Goal: Task Accomplishment & Management: Manage account settings

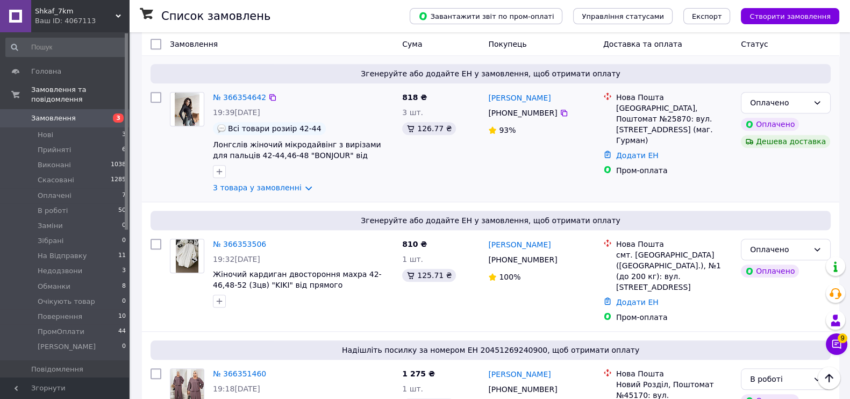
scroll to position [1210, 0]
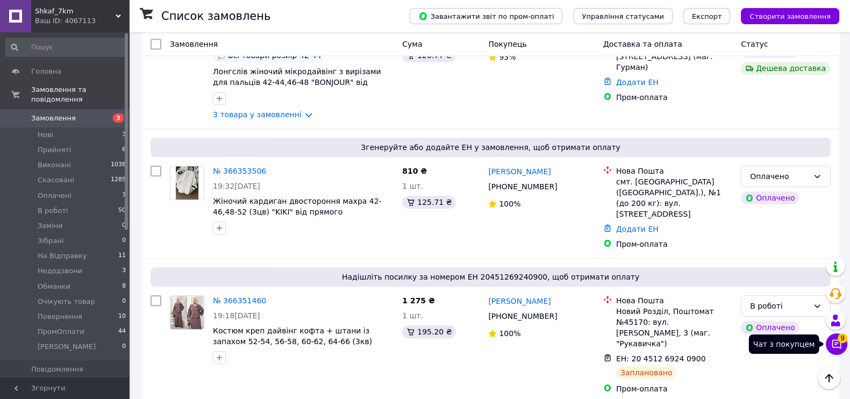
click at [842, 346] on button "Чат з покупцем 9" at bounding box center [837, 344] width 22 height 22
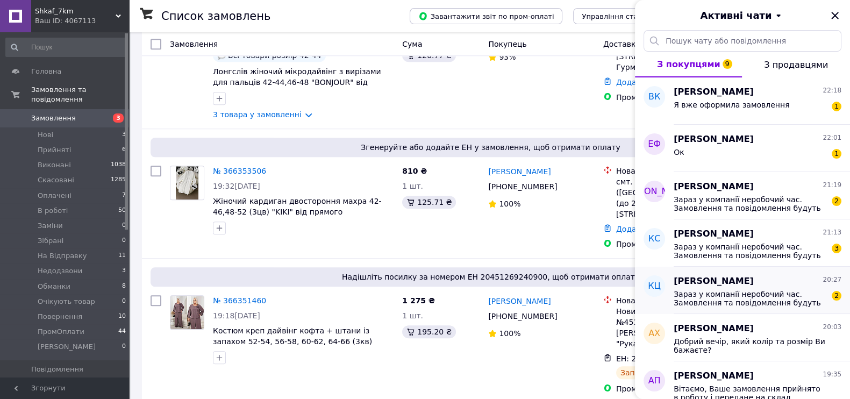
click at [775, 288] on div "Зараз у компанії неробочий час. Замовлення та повідомлення будуть оброблені в н…" at bounding box center [758, 297] width 168 height 19
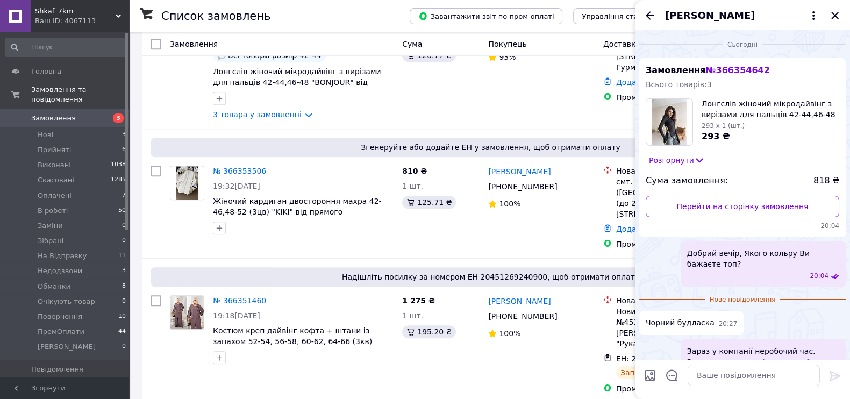
scroll to position [180, 0]
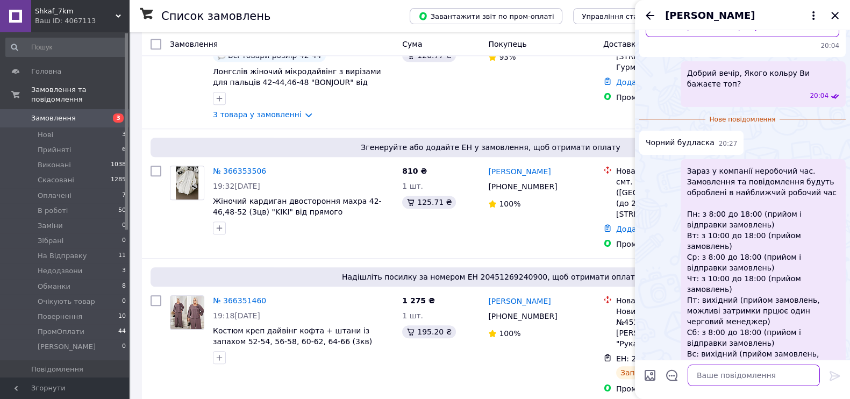
click at [734, 375] on textarea at bounding box center [754, 376] width 132 height 22
paste textarea "Вітаємо, Ваше замовлення прийнято в роботу і передане на склад 1000_VESHCHEY. У…"
type textarea "Вітаємо, Ваше замовлення прийнято в роботу і передане на склад 1000_VESHCHEY. У…"
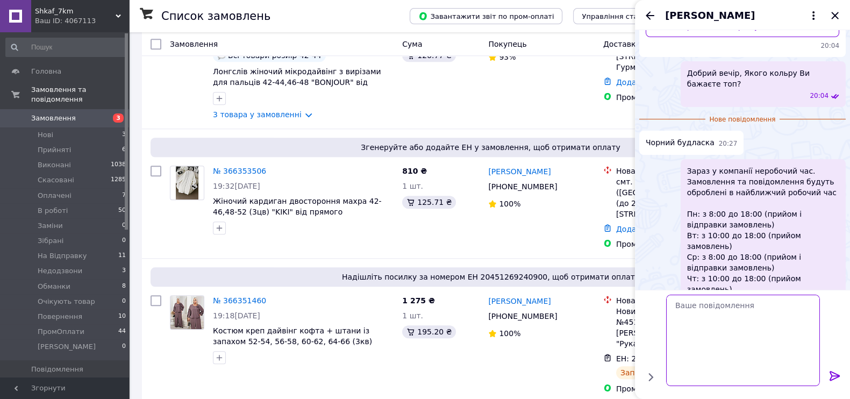
scroll to position [253, 0]
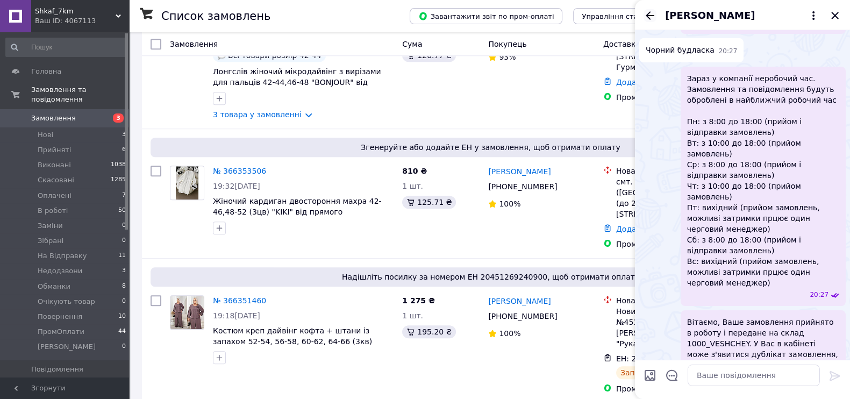
click at [648, 17] on icon "Назад" at bounding box center [650, 15] width 9 height 8
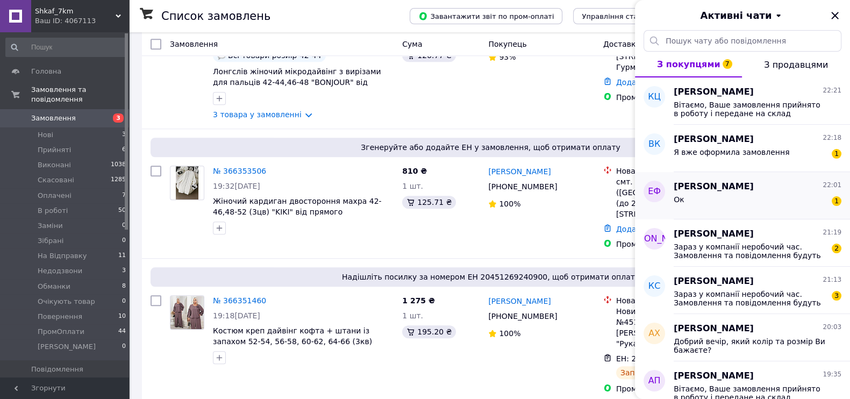
click at [710, 195] on div "Ок 1" at bounding box center [758, 201] width 168 height 17
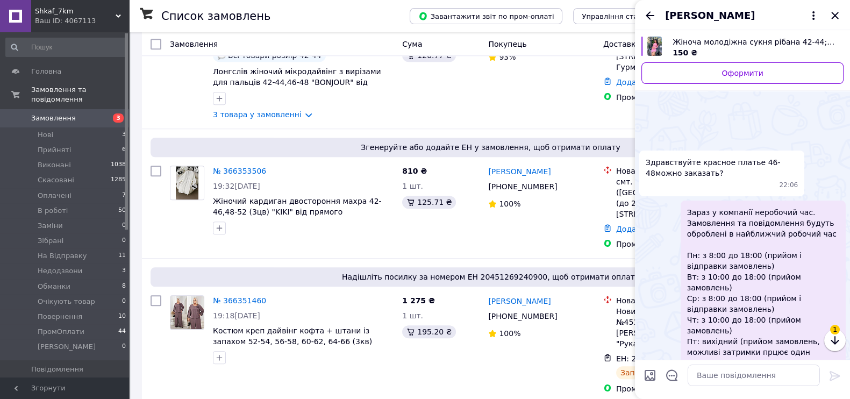
scroll to position [1340, 0]
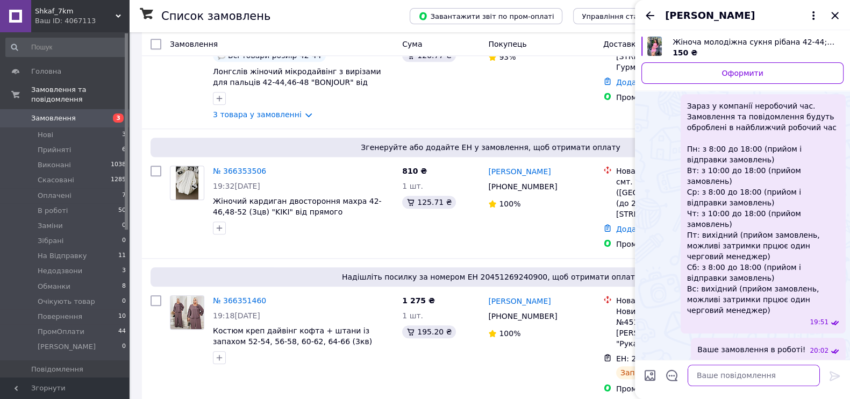
click at [706, 366] on textarea at bounding box center [754, 376] width 132 height 22
type textarea "😊"
click at [834, 375] on icon at bounding box center [835, 376] width 10 height 10
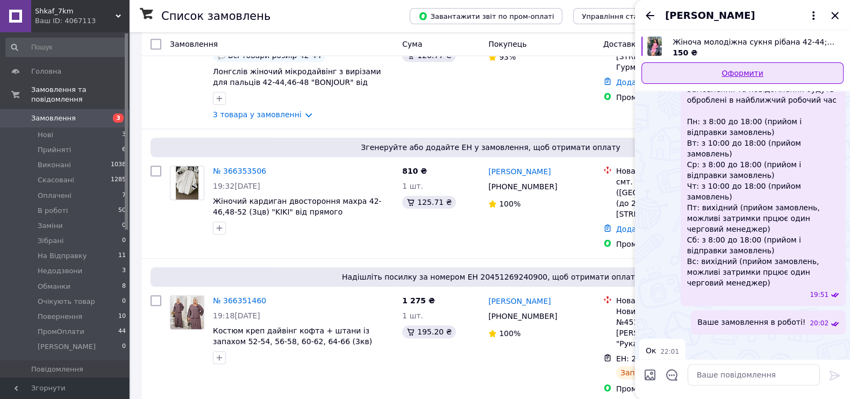
scroll to position [1322, 0]
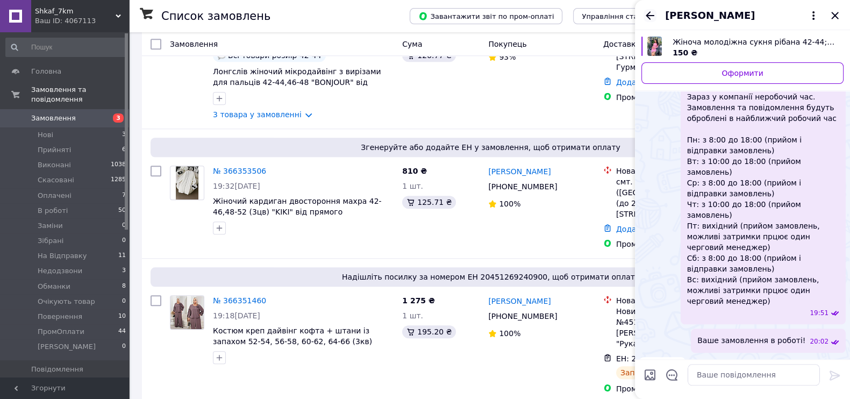
click at [647, 19] on icon "Назад" at bounding box center [650, 15] width 13 height 13
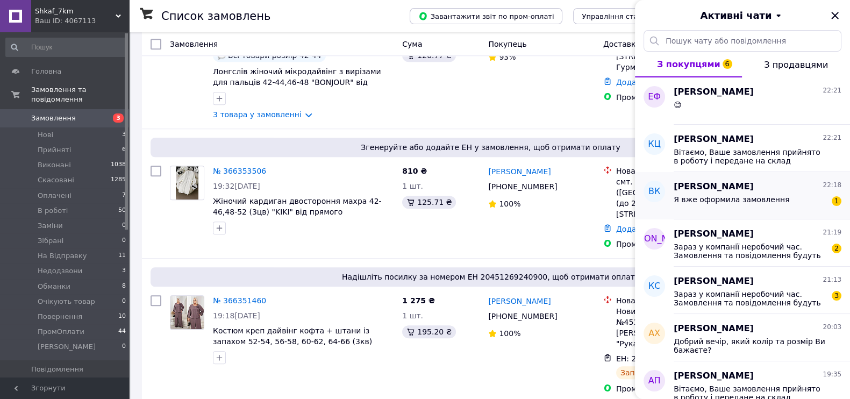
click at [727, 197] on span "Я вже оформила замовлення" at bounding box center [732, 199] width 116 height 9
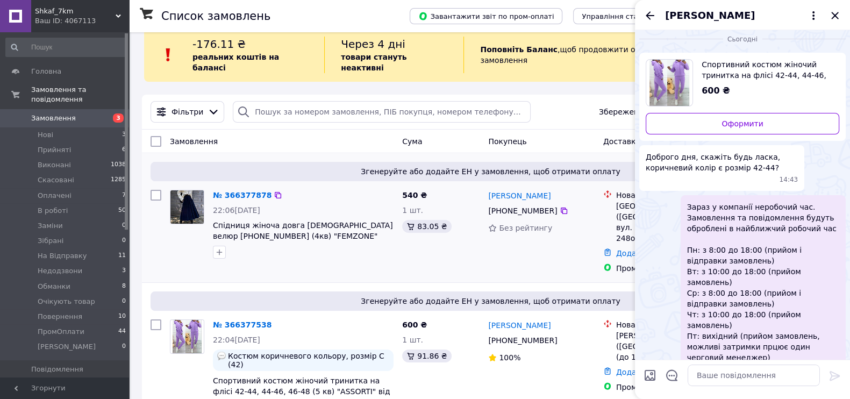
scroll to position [0, 0]
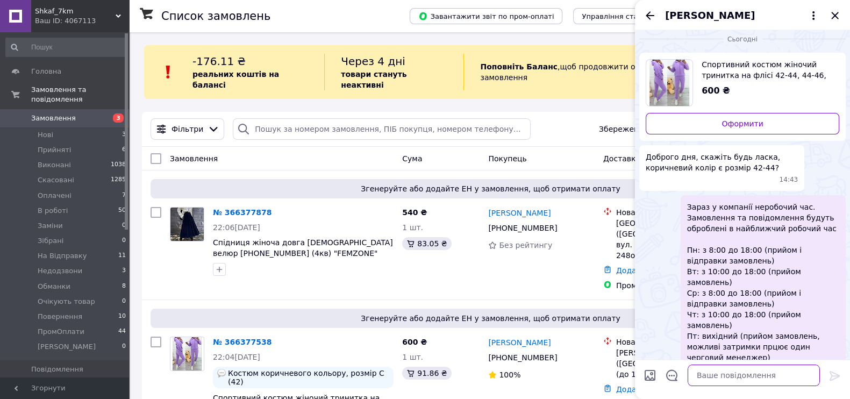
click at [722, 378] on textarea at bounding box center [754, 376] width 132 height 22
paste textarea "Вітаємо, Ваше замовлення прийнято в роботу і передане на склад 1000_VESHCHEY. У…"
type textarea "Вітаємо, Ваше замовлення прийнято в роботу і передане на склад 1000_VESHCHEY. У…"
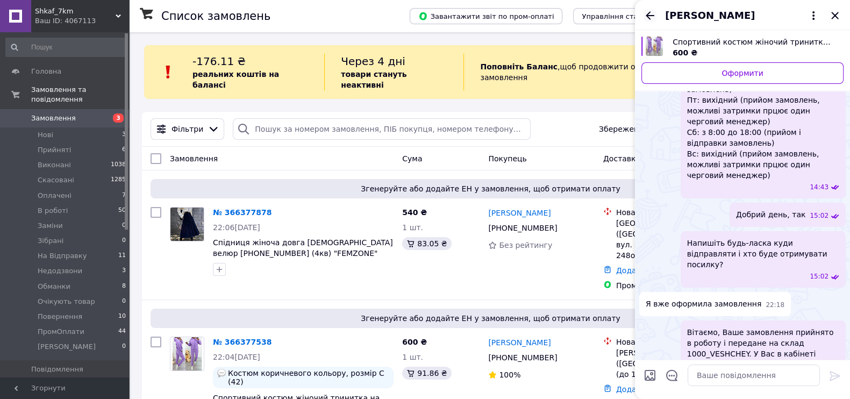
click at [651, 11] on icon "Назад" at bounding box center [650, 15] width 13 height 13
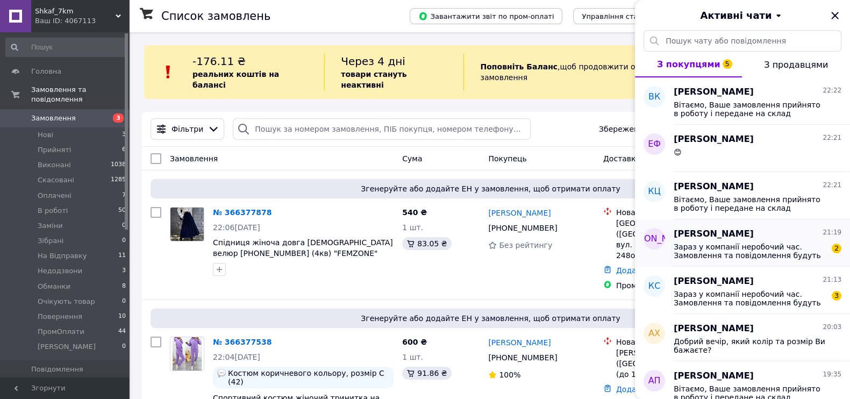
click at [742, 237] on div "Анна 21:19" at bounding box center [758, 234] width 168 height 12
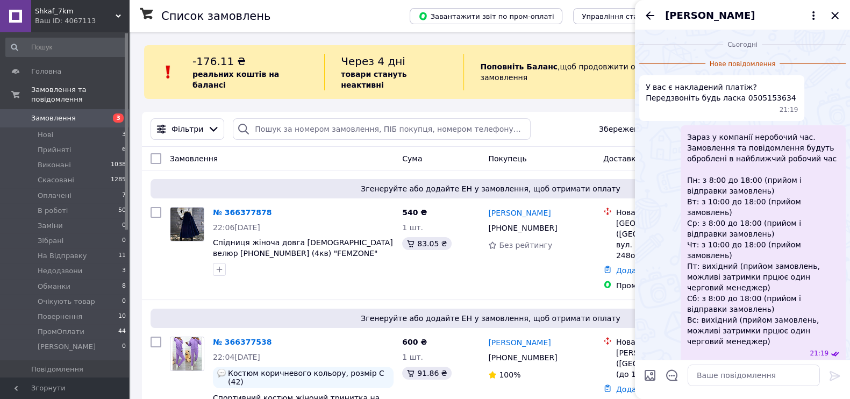
scroll to position [5, 0]
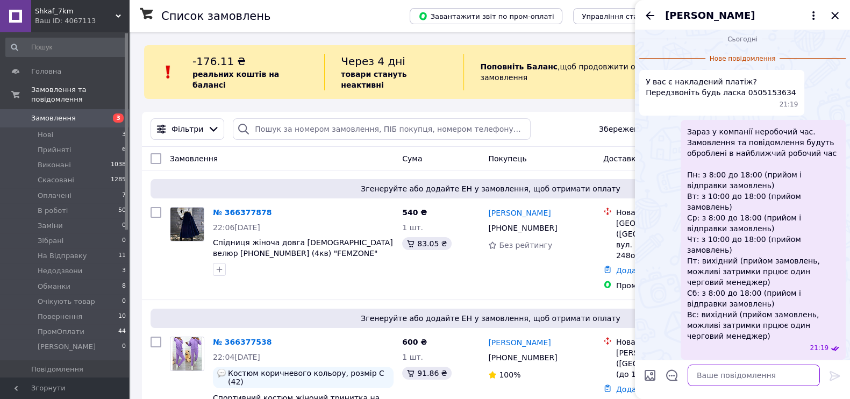
click at [734, 373] on textarea at bounding box center [754, 376] width 132 height 22
type textarea "Добрий вечір, який саме товар Вас цікавить?"
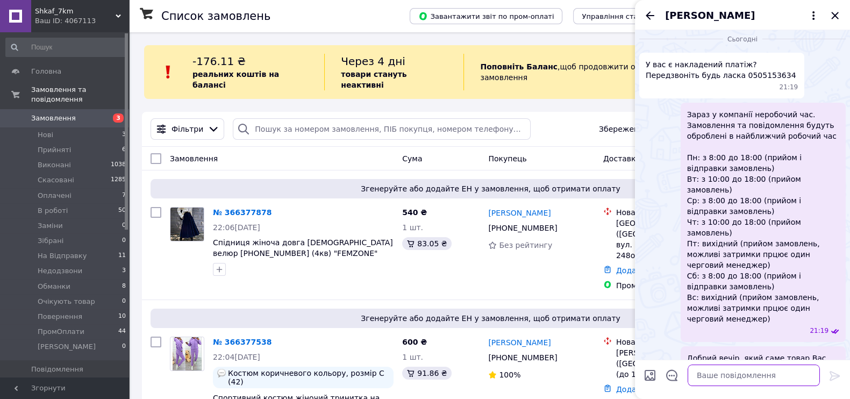
scroll to position [0, 0]
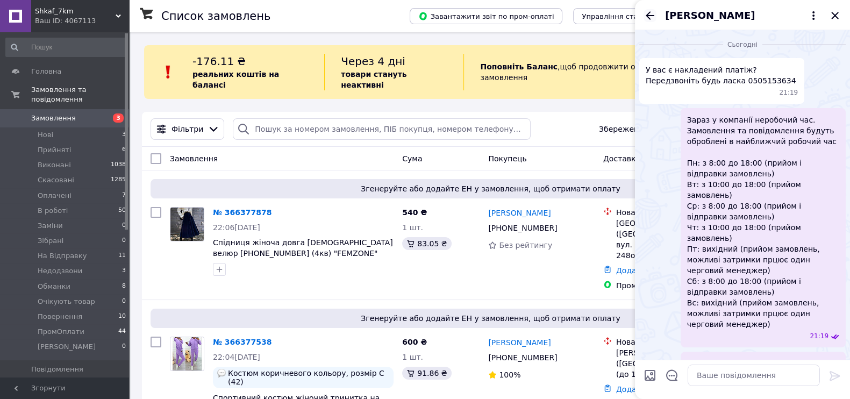
click at [645, 19] on icon "Назад" at bounding box center [650, 15] width 13 height 13
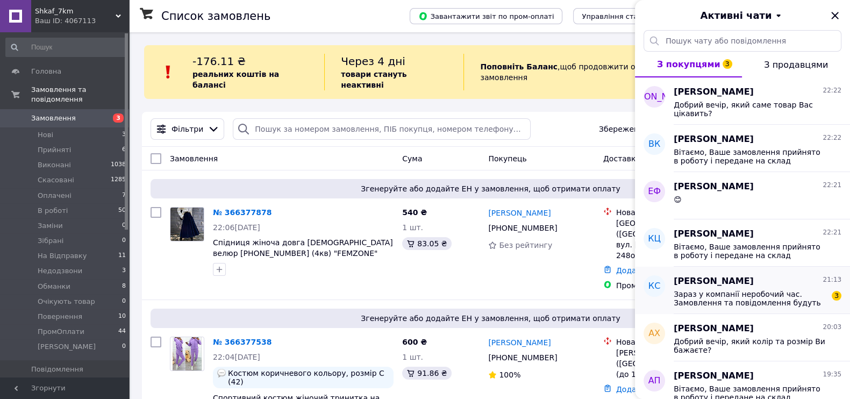
click at [765, 288] on div "Зараз у компанії неробочий час. Замовлення та повідомлення будуть оброблені в н…" at bounding box center [758, 297] width 168 height 19
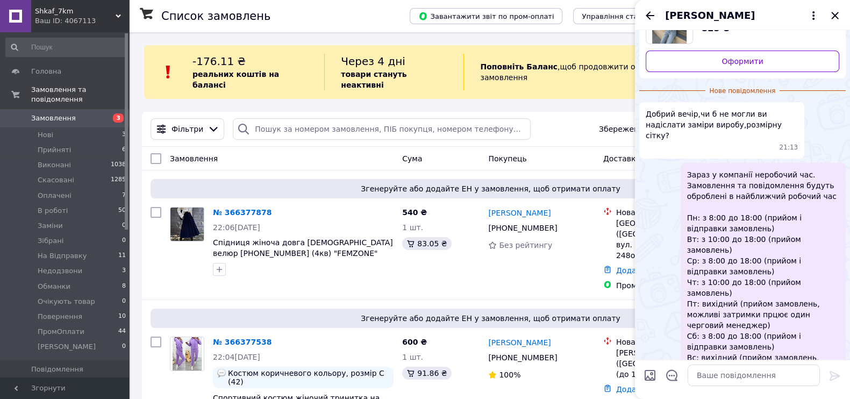
scroll to position [73, 0]
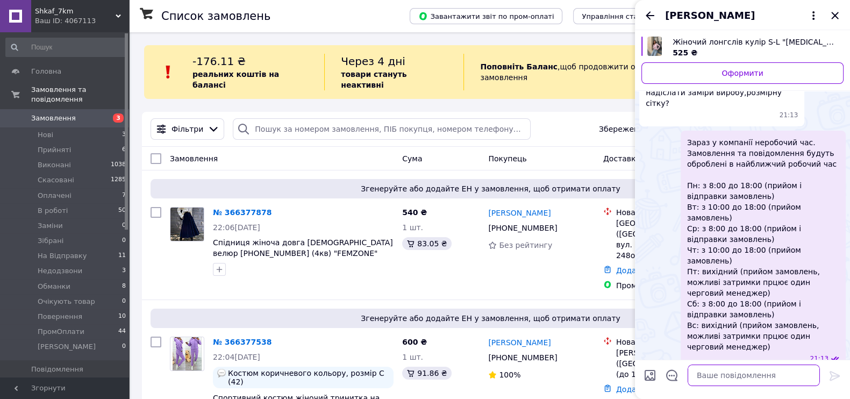
click at [723, 367] on textarea at bounding box center [754, 376] width 132 height 22
type textarea "Добрий вечір"
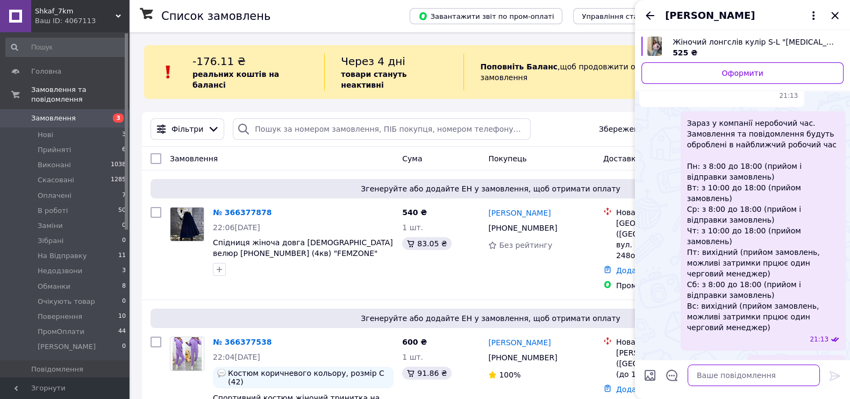
scroll to position [42, 0]
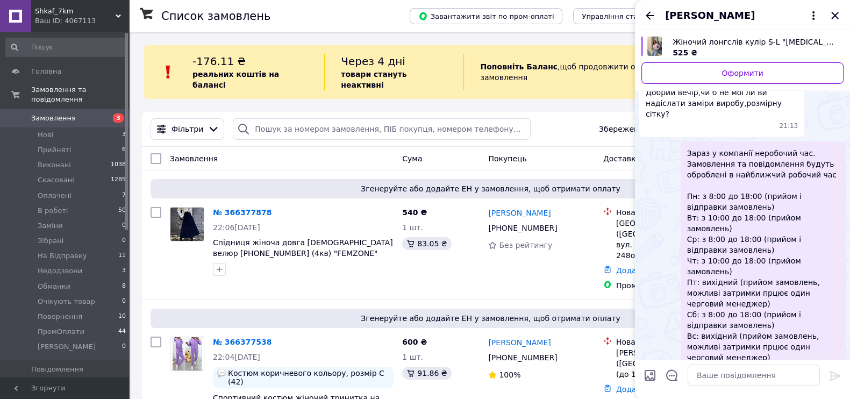
click at [652, 374] on input "Завантажити файли" at bounding box center [650, 375] width 13 height 13
type input "C:\fakepath\1000021768_w500_h500.jpg"
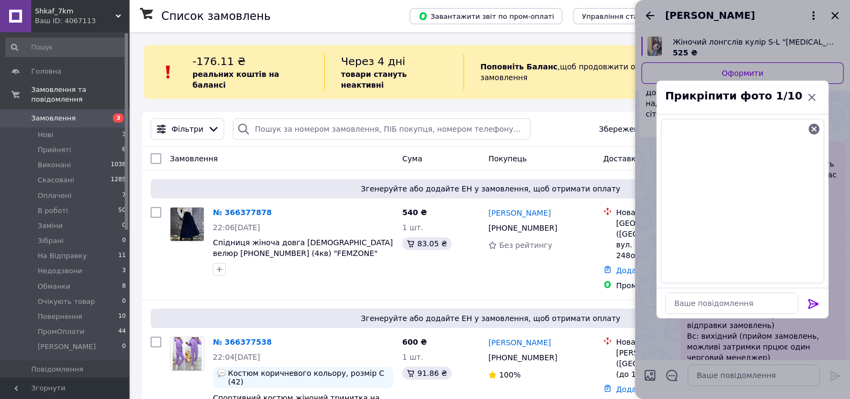
click at [816, 302] on icon at bounding box center [813, 304] width 10 height 10
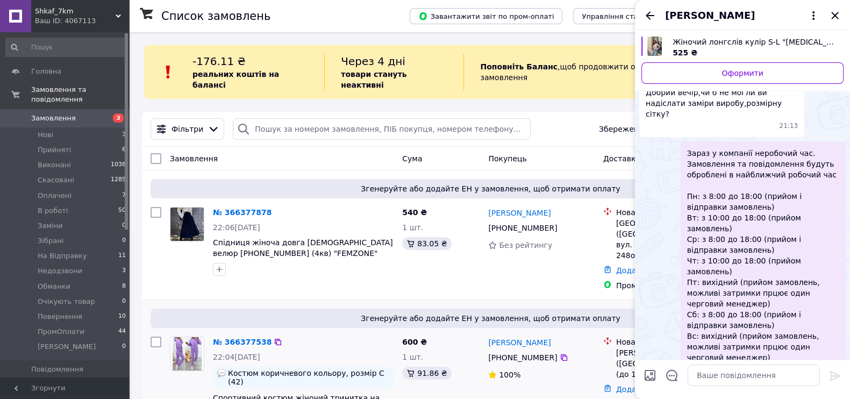
scroll to position [141, 0]
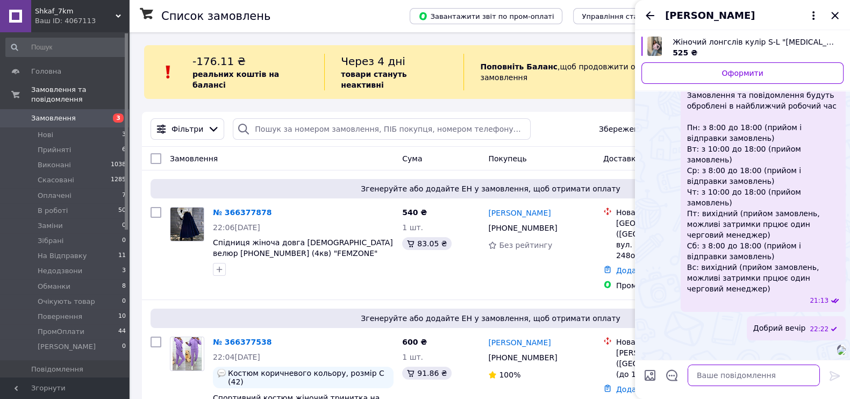
click at [763, 378] on textarea at bounding box center [754, 376] width 132 height 22
paste textarea "Напишіть будь-ласка куди відправляти і хто буде отримувати посилку?"
type textarea "Напишіть будь-ласка куди відправляти і хто буде отримувати посилку?"
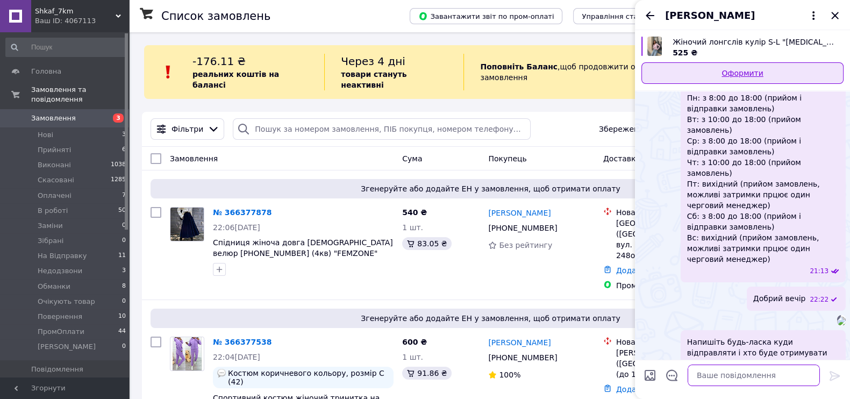
scroll to position [215, 0]
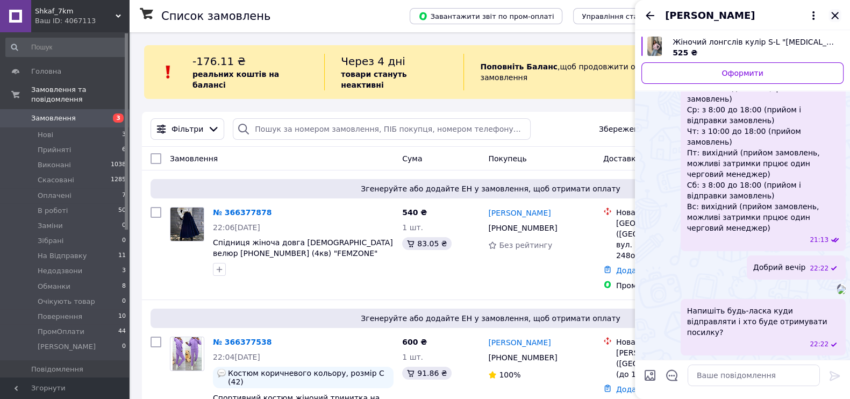
click at [836, 12] on icon "Закрити" at bounding box center [835, 15] width 13 height 13
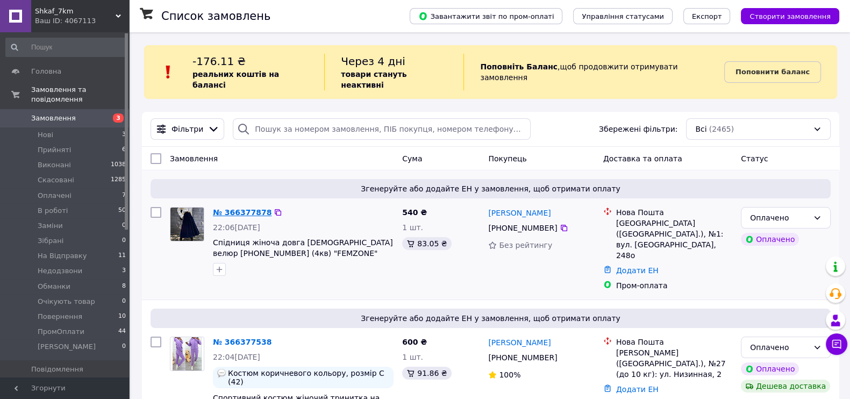
click at [244, 208] on link "№ 366377878" at bounding box center [242, 212] width 59 height 9
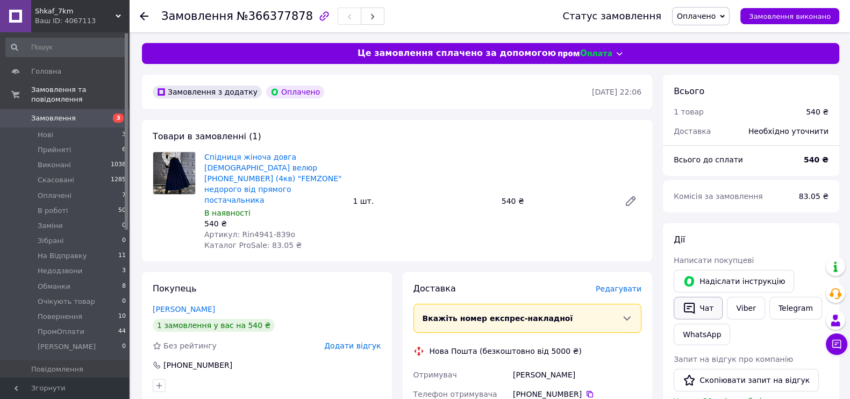
click at [711, 305] on button "Чат" at bounding box center [698, 308] width 49 height 23
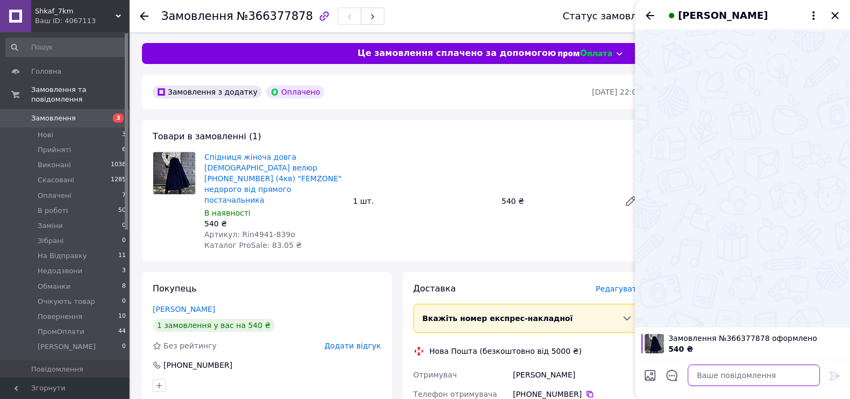
click at [737, 368] on textarea at bounding box center [754, 376] width 132 height 22
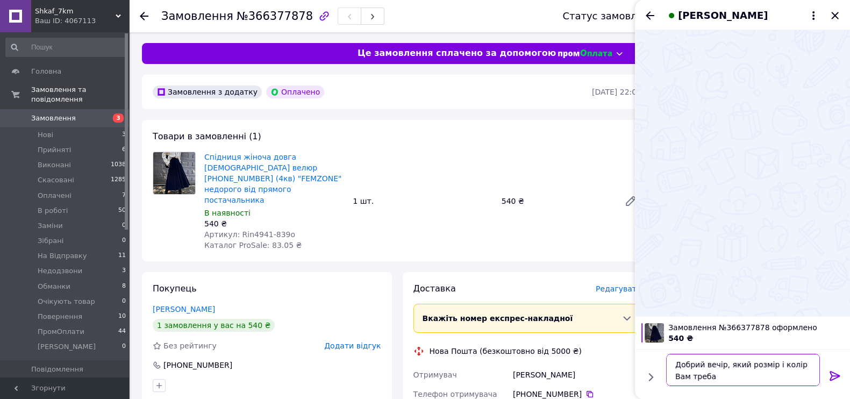
type textarea "Добрий вечір, який розмір і колір Вам треба?"
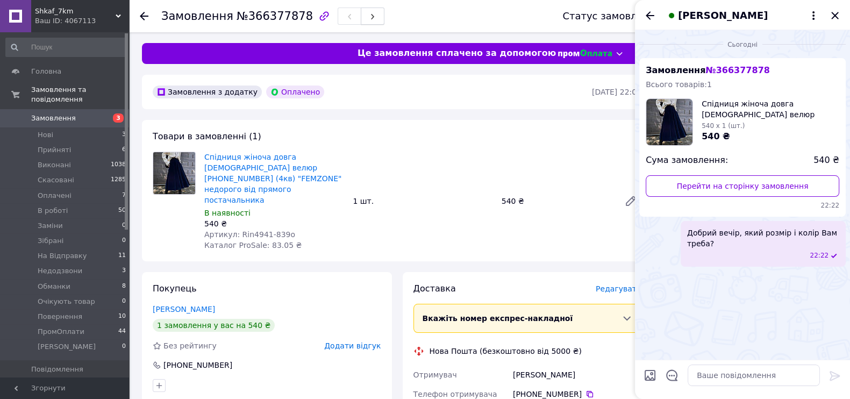
click at [361, 10] on button "button" at bounding box center [373, 16] width 24 height 17
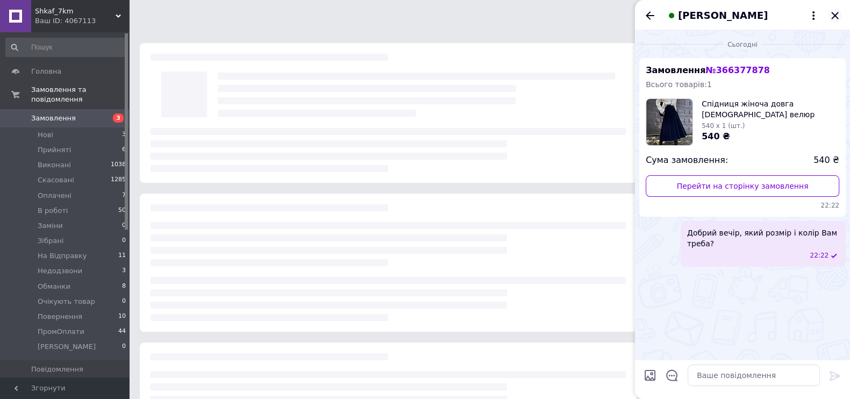
click at [834, 12] on icon "Закрити" at bounding box center [835, 15] width 13 height 13
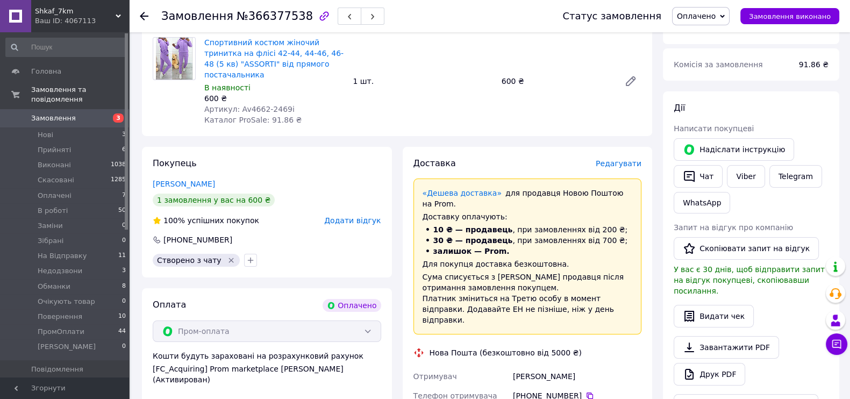
scroll to position [336, 0]
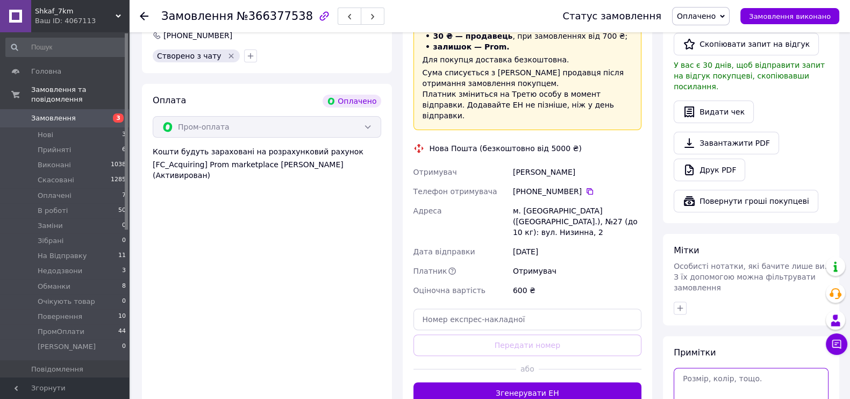
click at [721, 368] on textarea at bounding box center [751, 391] width 155 height 46
paste textarea "#опл ПромОплата"
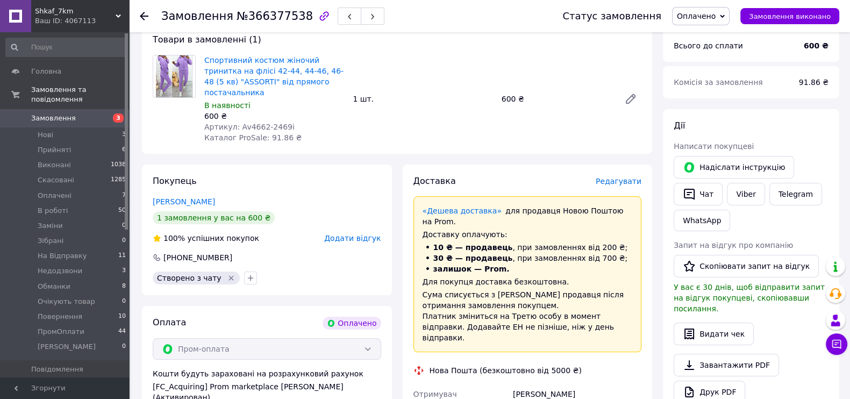
scroll to position [0, 0]
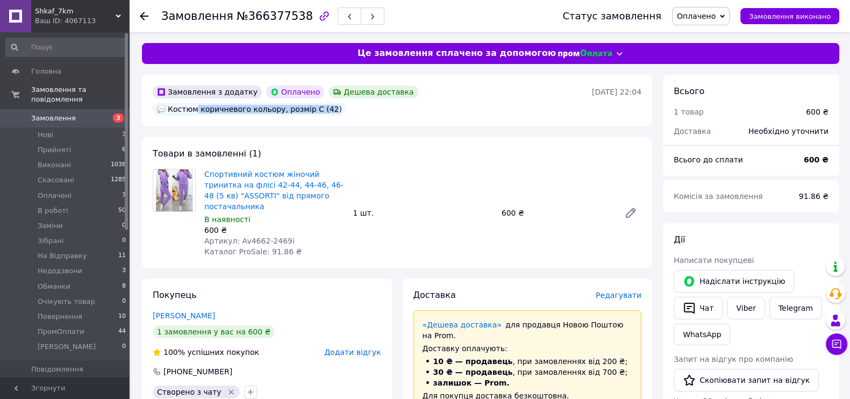
drag, startPoint x: 437, startPoint y: 91, endPoint x: 560, endPoint y: 90, distance: 123.7
click at [346, 103] on div "Костюм коричневого кольору, розмір С (42)" at bounding box center [250, 109] width 194 height 13
copy div "коричневого кольору, розмір С (42"
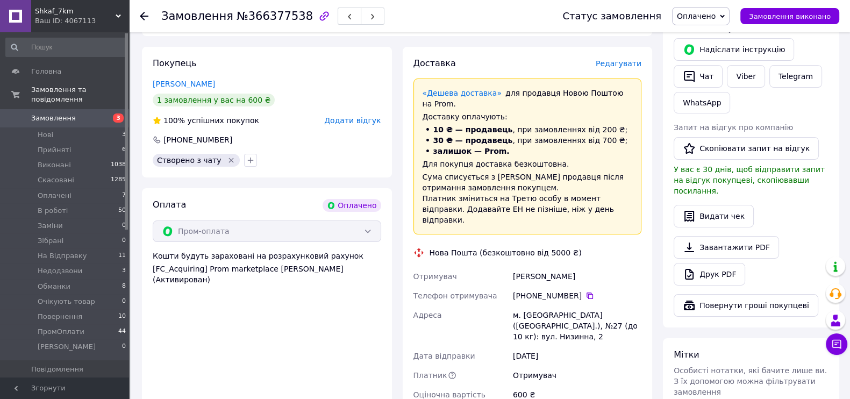
scroll to position [336, 0]
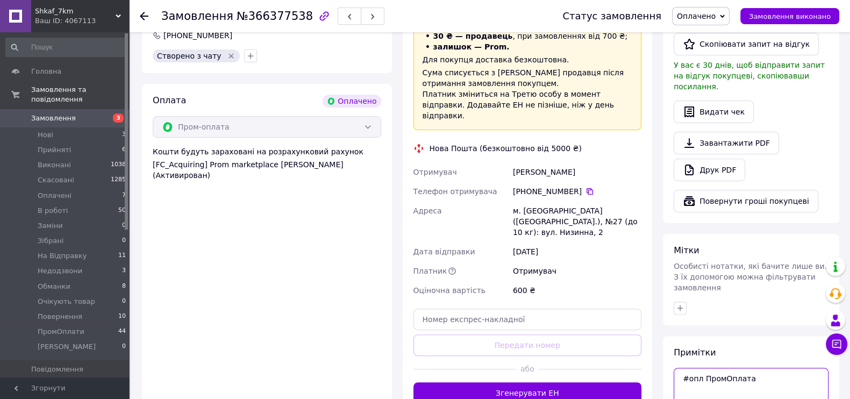
click at [693, 376] on textarea "#опл ПромОплата" at bounding box center [751, 391] width 155 height 46
paste textarea "коричневого кольору, розмір С (42"
click at [720, 368] on textarea "#опл ПромОплата коричневого кольору, розмір С (42" at bounding box center [751, 391] width 155 height 46
click at [723, 368] on textarea "#опл ПромОплата коричневого кольору, розмір С (42" at bounding box center [751, 391] width 155 height 46
drag, startPoint x: 718, startPoint y: 367, endPoint x: 793, endPoint y: 366, distance: 75.3
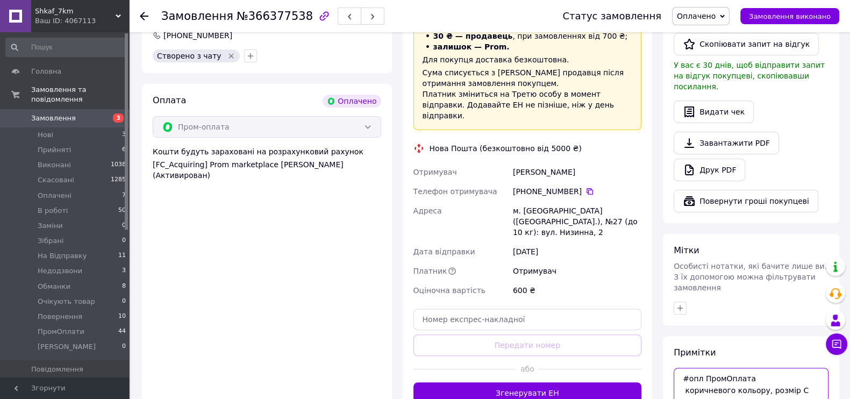
click at [793, 368] on textarea "#опл ПромОплата коричневого кольору, розмір С (42" at bounding box center [751, 391] width 155 height 46
click at [762, 378] on textarea "#опл ПромОплата коричневий 42" at bounding box center [751, 391] width 155 height 46
drag, startPoint x: 753, startPoint y: 350, endPoint x: 677, endPoint y: 360, distance: 77.0
click at [677, 368] on textarea "#опл ПромОплата коричневий 42-44 ТТН:" at bounding box center [751, 391] width 155 height 46
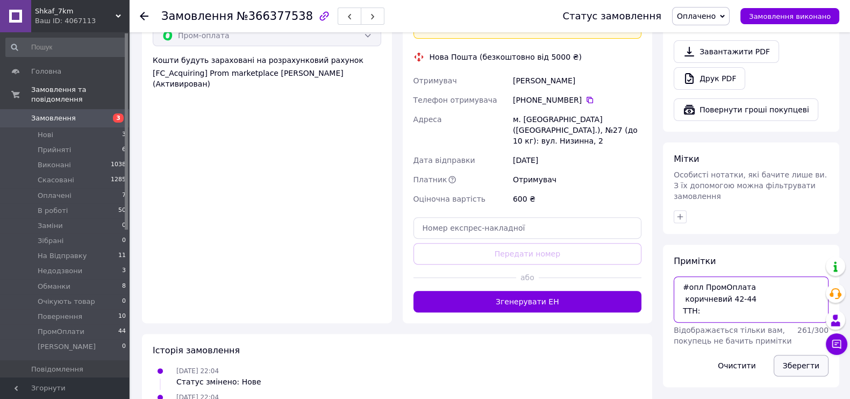
type textarea "#опл ПромОплата коричневий 42-44 ТТН:"
click at [802, 355] on button "Зберегти" at bounding box center [801, 366] width 55 height 22
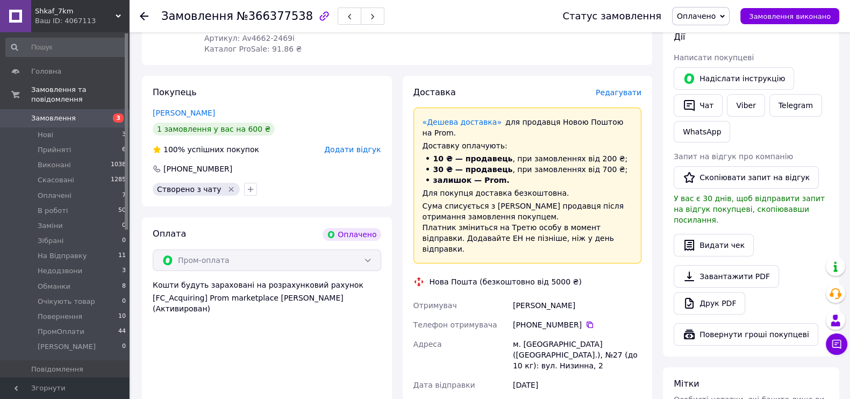
scroll to position [159, 0]
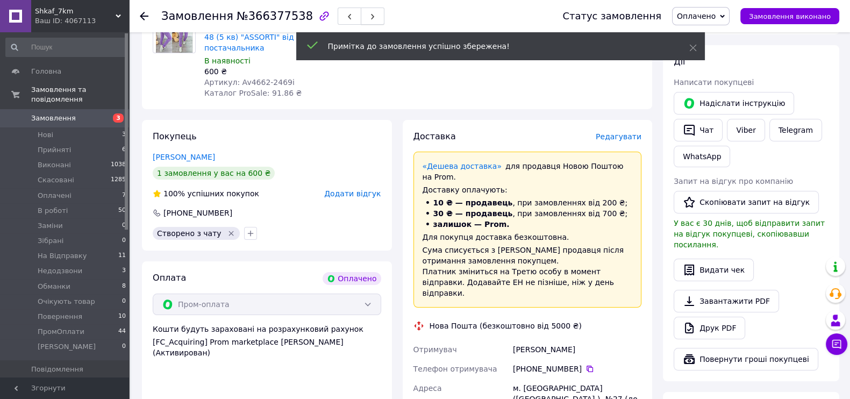
click at [361, 12] on button "button" at bounding box center [373, 16] width 24 height 17
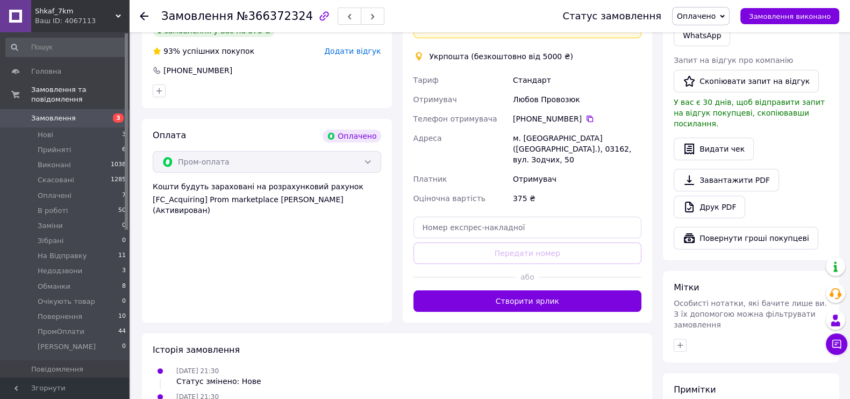
scroll to position [336, 0]
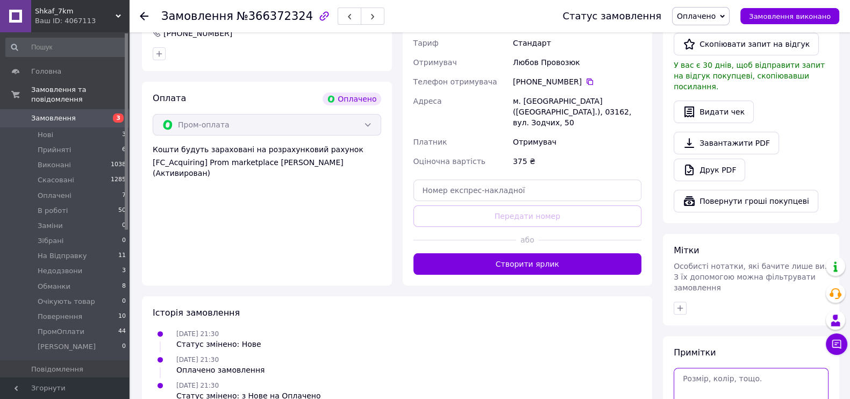
click at [727, 370] on textarea at bounding box center [751, 391] width 155 height 46
paste textarea "#опл ПромОплата"
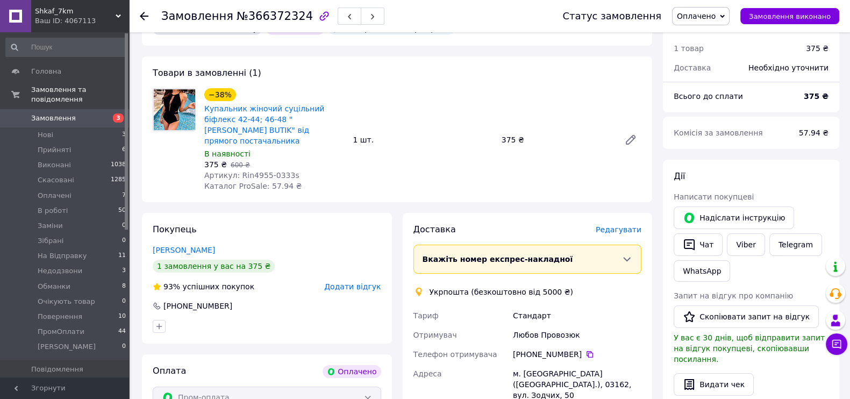
scroll to position [0, 0]
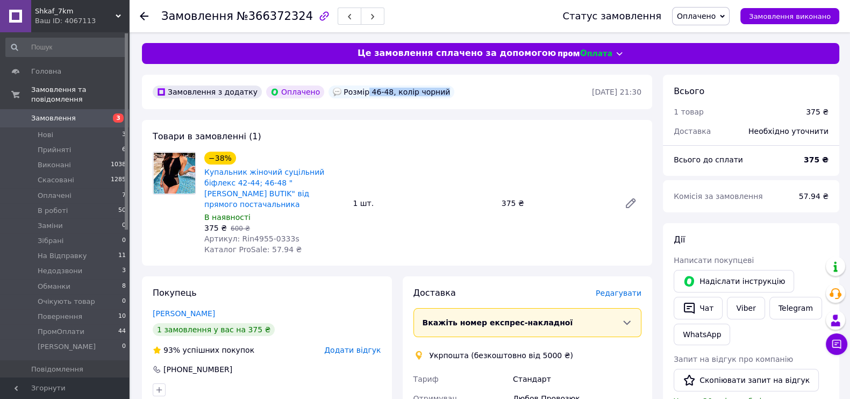
drag, startPoint x: 350, startPoint y: 91, endPoint x: 437, endPoint y: 89, distance: 87.2
click at [437, 89] on div "Замовлення з додатку Оплачено Розмір 46-48, колір чорний" at bounding box center [372, 91] width 442 height 17
copy div "46-48, колір чорний"
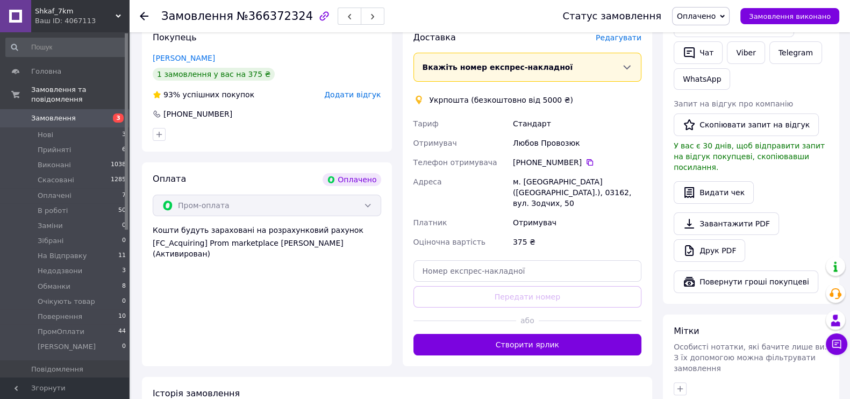
scroll to position [336, 0]
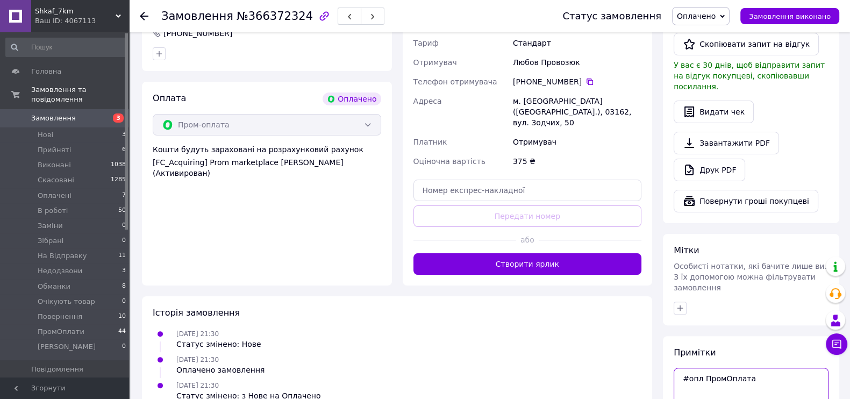
click at [705, 383] on textarea "#опл ПромОплата" at bounding box center [751, 391] width 155 height 46
paste textarea "46-48, колір чорний"
click at [707, 368] on textarea "#опл ПромОплата 46-48, колір чорний" at bounding box center [751, 391] width 155 height 46
click at [764, 372] on textarea "#опл ПромОплата 46-48 чорний" at bounding box center [751, 391] width 155 height 46
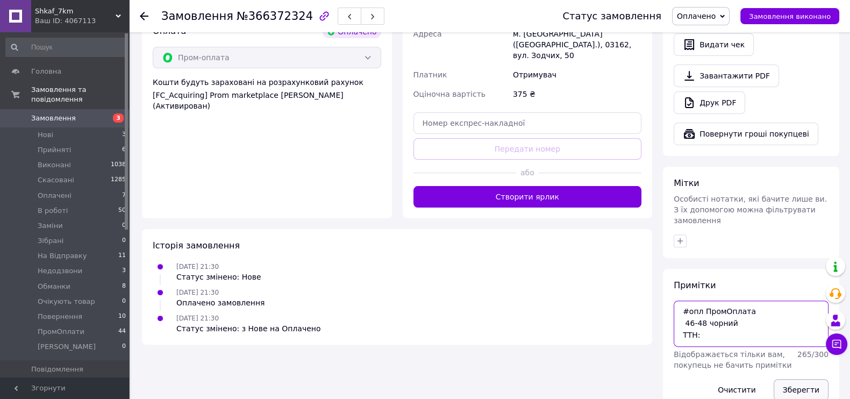
type textarea "#опл ПромОплата 46-48 чорний ТТН:"
click at [786, 379] on button "Зберегти" at bounding box center [801, 390] width 55 height 22
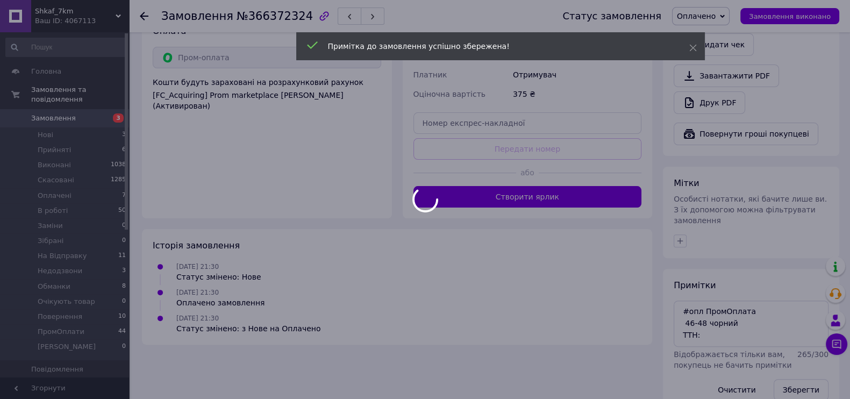
scroll to position [202, 0]
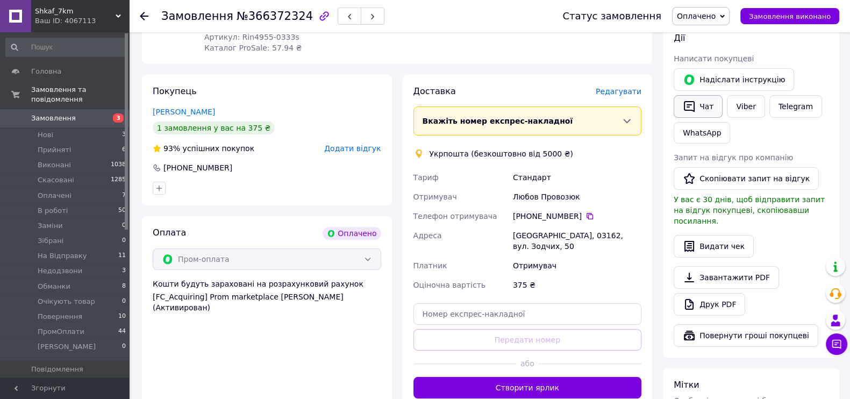
click at [707, 102] on button "Чат" at bounding box center [698, 106] width 49 height 23
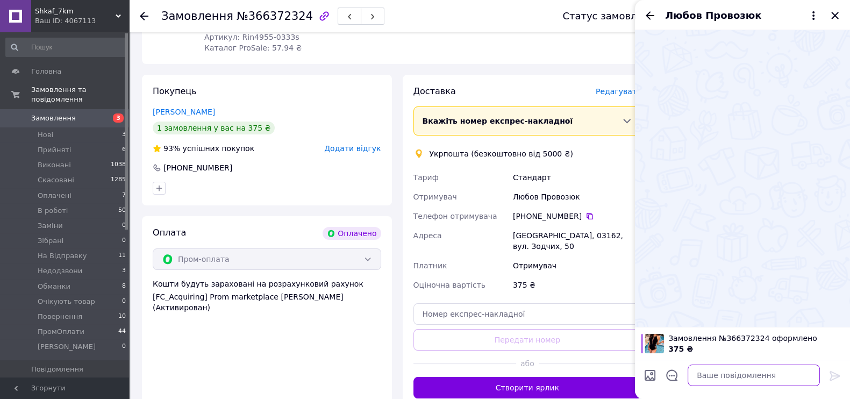
click at [747, 372] on textarea at bounding box center [754, 376] width 132 height 22
paste textarea "Вітаємо, Ваше замовлення прийнято в роботу і передане на склад 1000_VESHCHEY. У…"
type textarea "Вітаємо, Ваше замовлення прийнято в роботу і передане на склад 1000_VESHCHEY. У…"
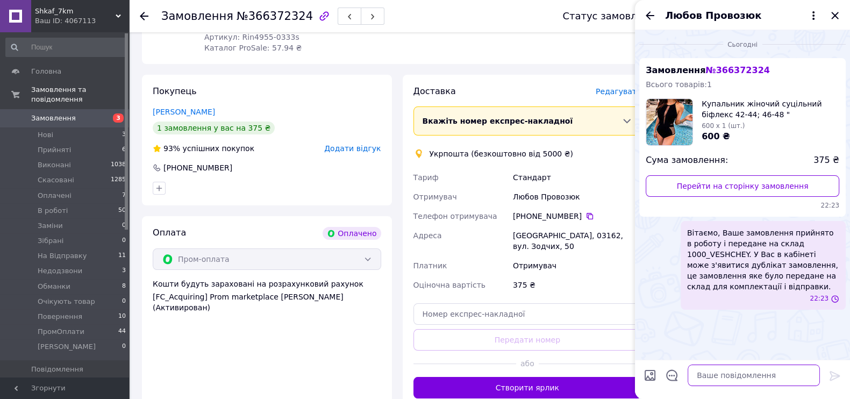
scroll to position [0, 0]
click at [831, 13] on icon "Закрити" at bounding box center [835, 15] width 13 height 13
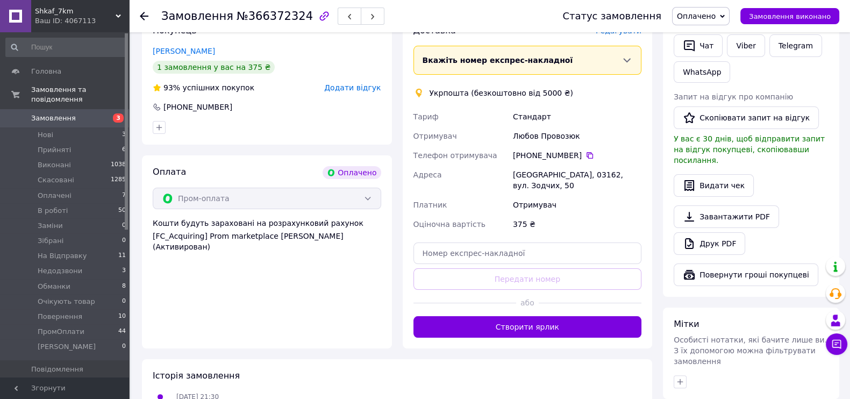
scroll to position [403, 0]
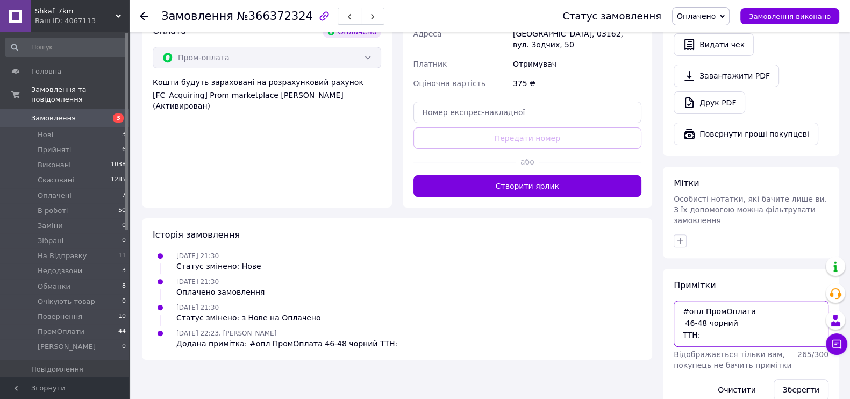
drag, startPoint x: 750, startPoint y: 288, endPoint x: 645, endPoint y: 284, distance: 105.5
click at [645, 284] on div "Замовлення з додатку Оплачено Розмір 46-48, колір чорний 12.10.2025 • 21:30 Тов…" at bounding box center [491, 41] width 708 height 741
click at [809, 379] on button "Зберегти" at bounding box center [801, 390] width 55 height 22
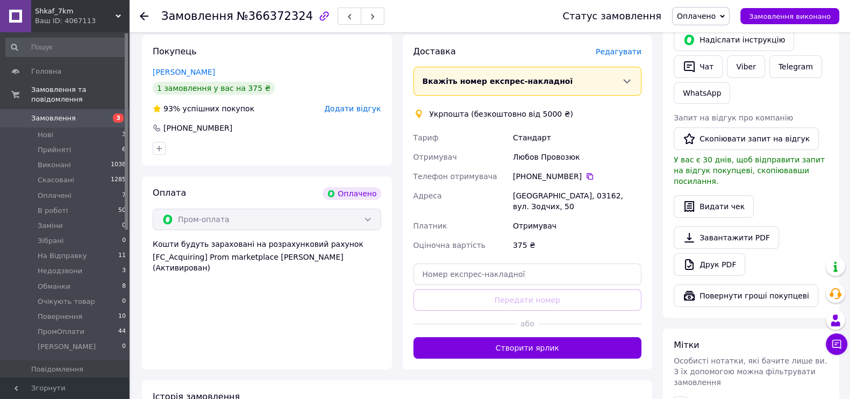
scroll to position [134, 0]
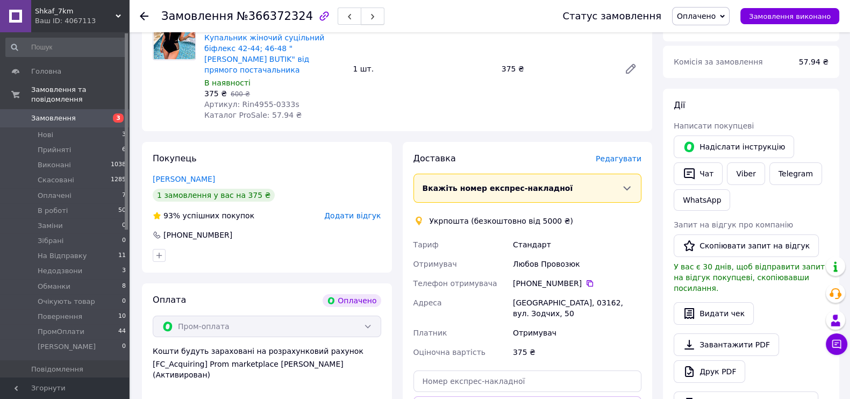
click at [361, 9] on button "button" at bounding box center [373, 16] width 24 height 17
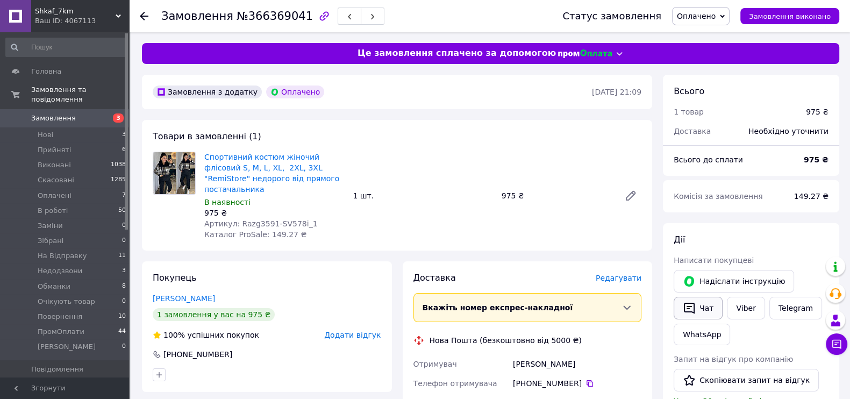
click at [697, 303] on button "Чат" at bounding box center [698, 308] width 49 height 23
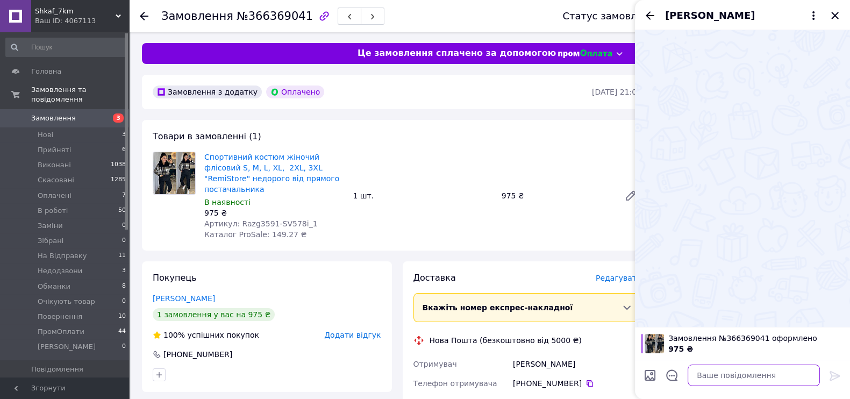
click at [734, 379] on textarea at bounding box center [754, 376] width 132 height 22
type textarea "Добрий вечір, який розмір Вам треба?"
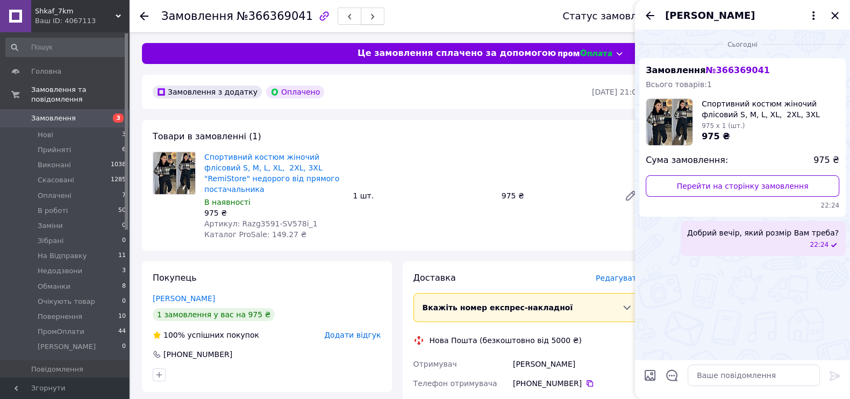
click at [361, 11] on button "button" at bounding box center [373, 16] width 24 height 17
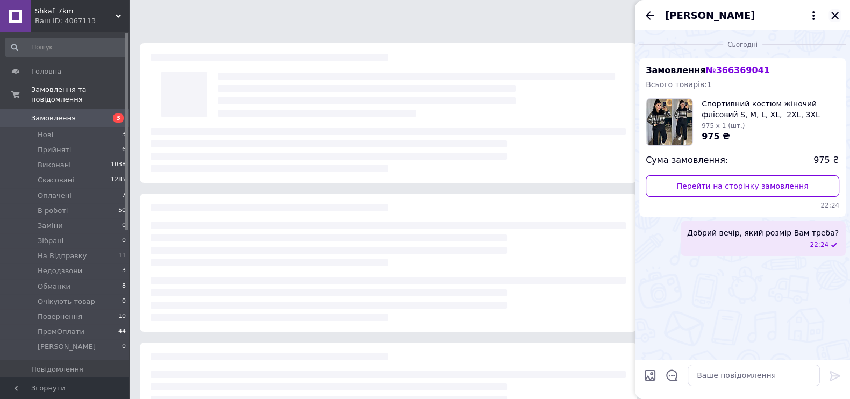
click at [838, 17] on icon "Закрити" at bounding box center [835, 15] width 13 height 13
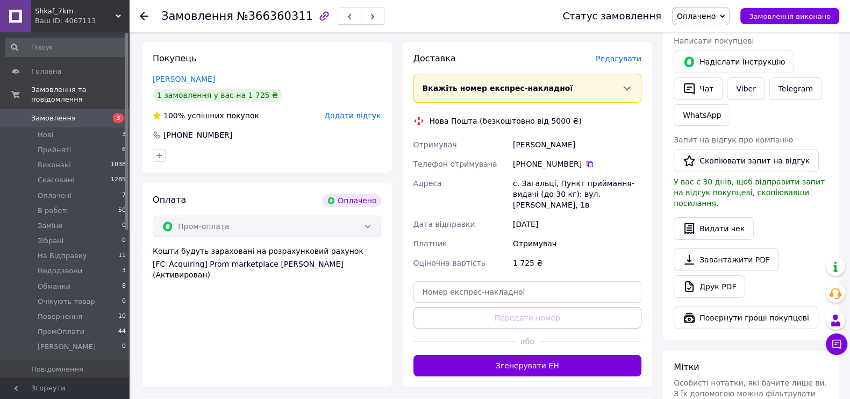
scroll to position [336, 0]
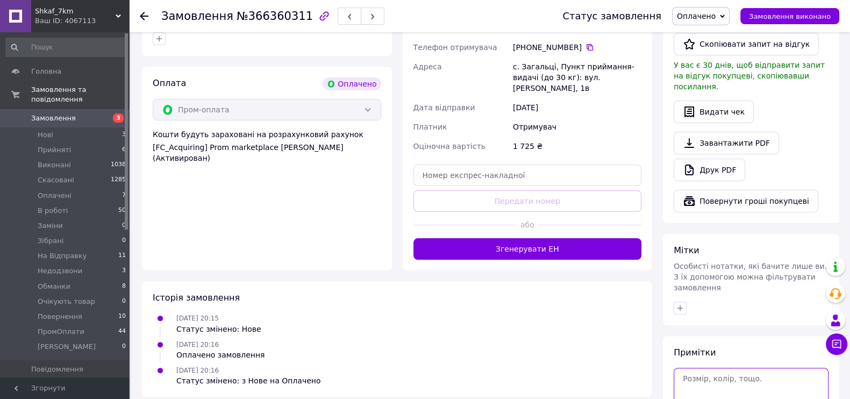
click at [728, 368] on textarea at bounding box center [751, 391] width 155 height 46
paste textarea "#опл ПромОплата"
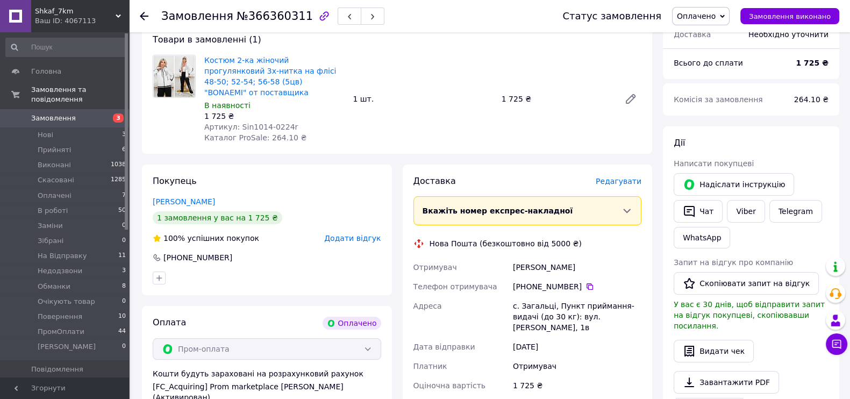
scroll to position [0, 0]
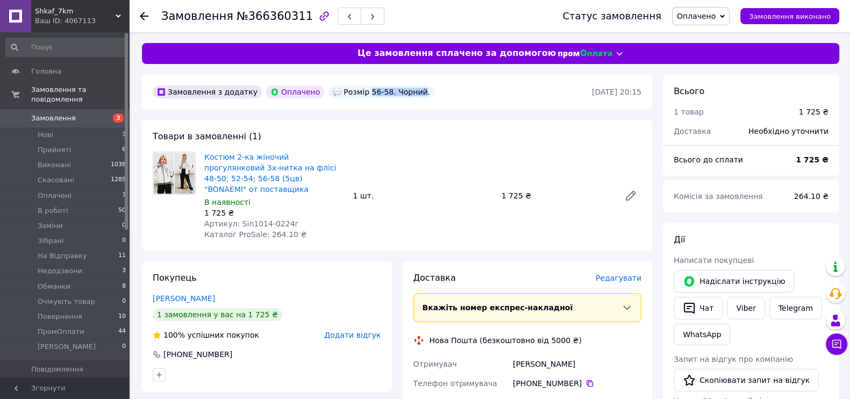
drag, startPoint x: 352, startPoint y: 91, endPoint x: 402, endPoint y: 90, distance: 49.5
click at [402, 90] on div "Розмір 56-58. Чорний." at bounding box center [382, 92] width 106 height 13
copy div "56-58. Чорний"
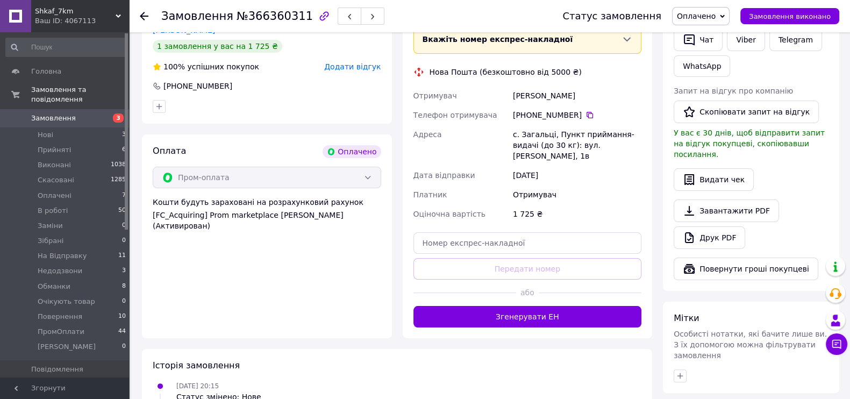
scroll to position [336, 0]
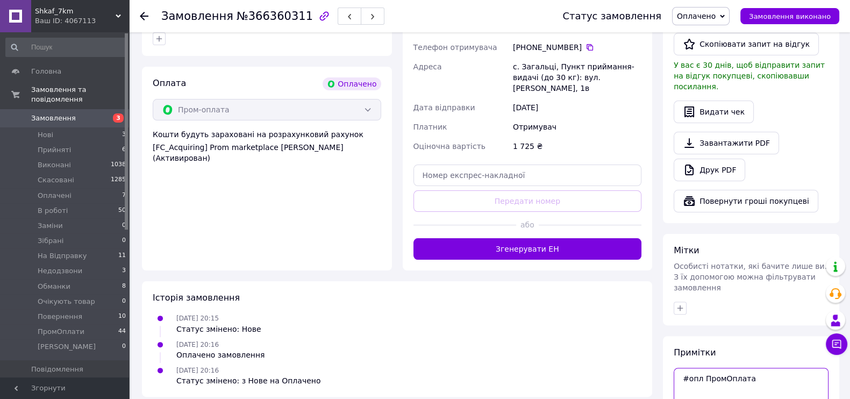
click at [712, 368] on textarea "#опл ПромОплата" at bounding box center [751, 391] width 155 height 46
paste textarea "56-58. Чорний"
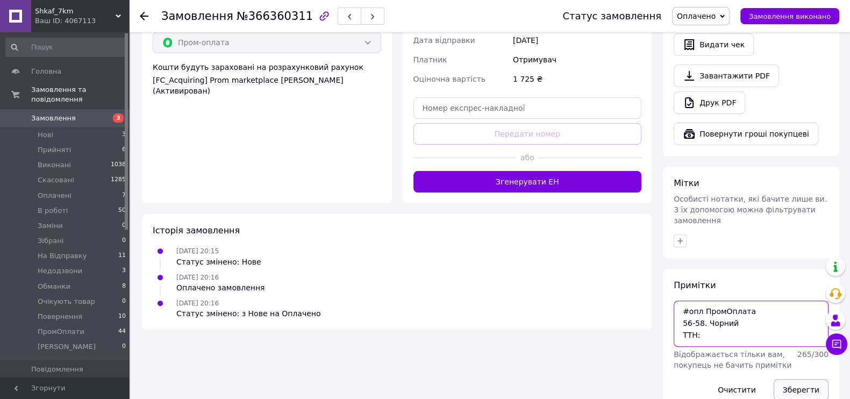
type textarea "#опл ПромОплата 56-58. Чорний ТТН:"
click at [794, 379] on button "Зберегти" at bounding box center [801, 390] width 55 height 22
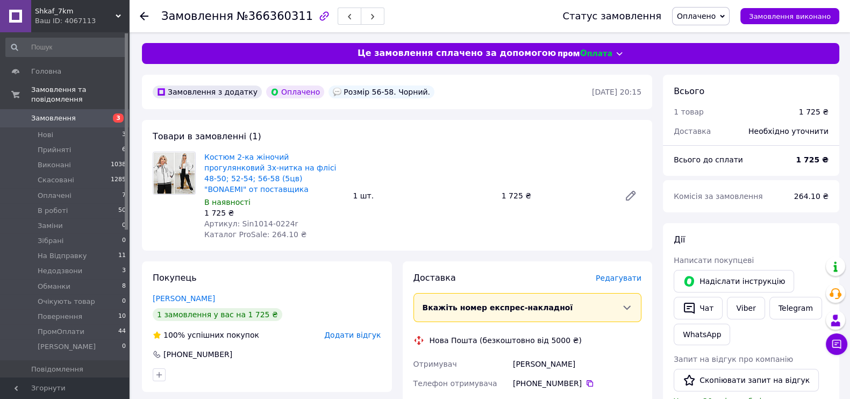
scroll to position [0, 0]
click at [695, 305] on button "Чат" at bounding box center [698, 308] width 49 height 23
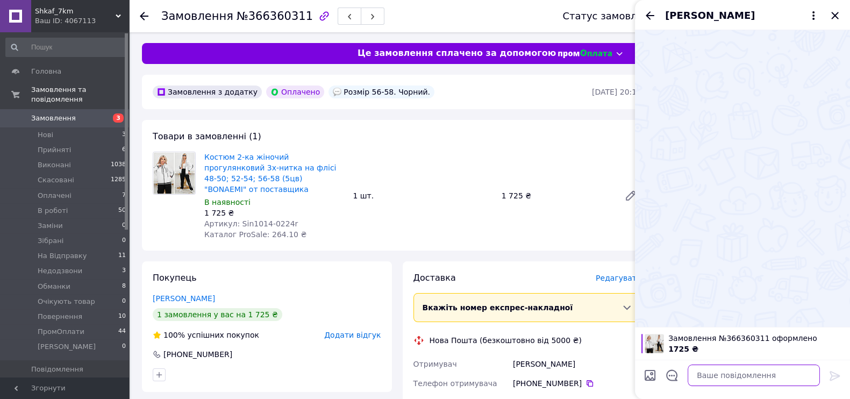
click at [747, 380] on textarea at bounding box center [754, 376] width 132 height 22
paste textarea "Вітаємо, Ваше замовлення прийнято в роботу і передане на склад 1000_VESHCHEY. У…"
type textarea "Вітаємо, Ваше замовлення прийнято в роботу і передане на склад 1000_VESHCHEY. У…"
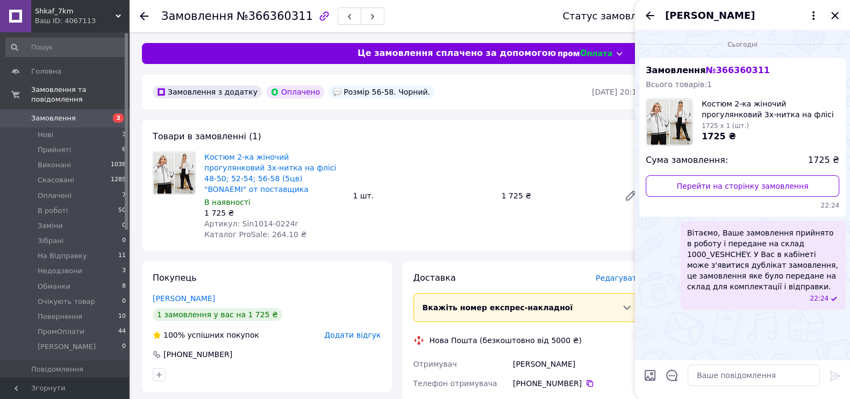
click at [833, 17] on icon "Закрити" at bounding box center [834, 15] width 7 height 7
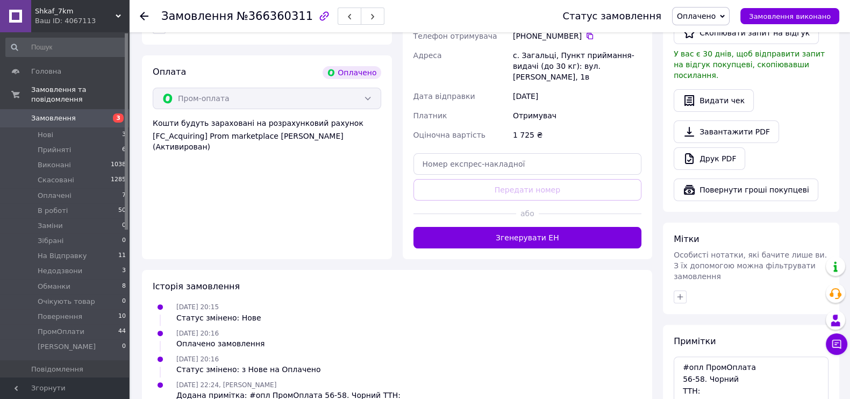
scroll to position [403, 0]
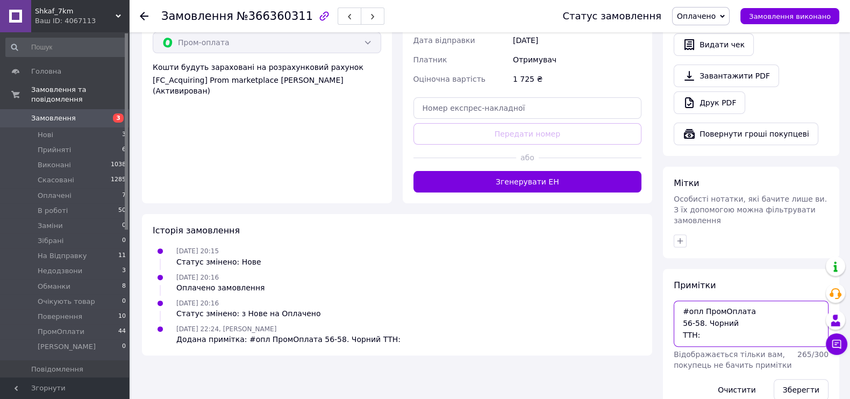
drag, startPoint x: 751, startPoint y: 282, endPoint x: 660, endPoint y: 275, distance: 91.7
click at [660, 275] on div "Всього 1 товар 1 725 ₴ Доставка Необхідно уточнити Всього до сплати 1 725 ₴ Ком…" at bounding box center [751, 41] width 187 height 741
click at [801, 379] on button "Зберегти" at bounding box center [801, 390] width 55 height 22
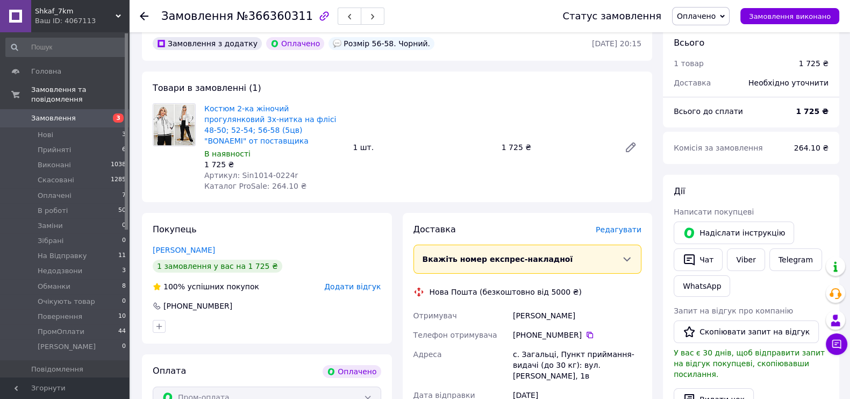
scroll to position [0, 0]
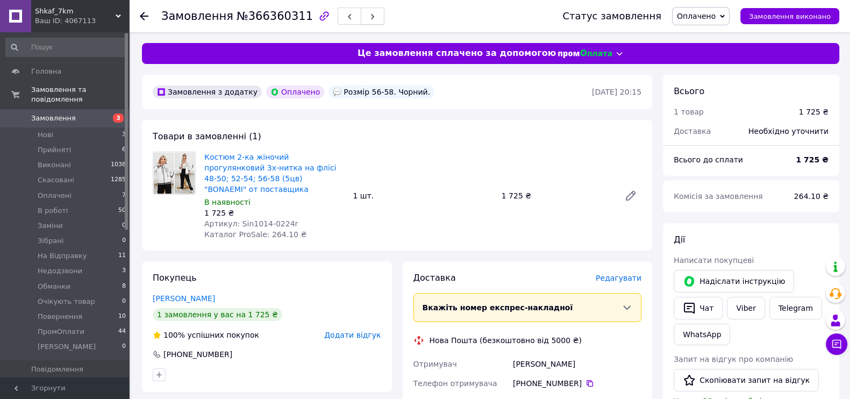
click at [361, 8] on button "button" at bounding box center [373, 16] width 24 height 17
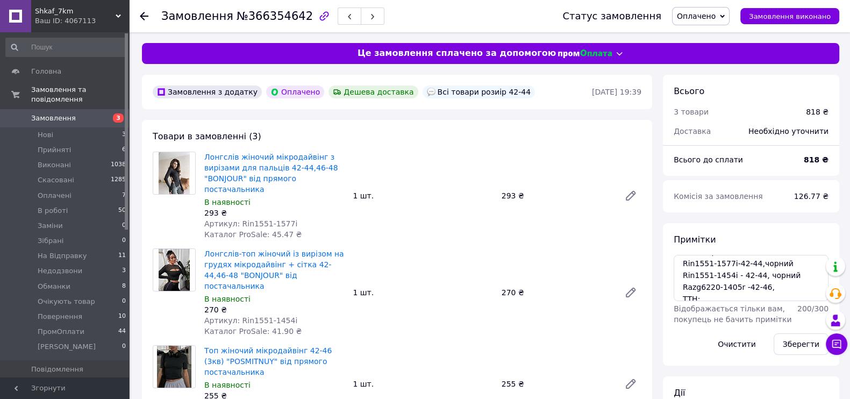
scroll to position [22, 0]
click at [772, 280] on textarea "#опл ПромОплата Rin1551-1577i-42-44,чорний Rin1551-1454i - 42-44, чорний Razg62…" at bounding box center [751, 278] width 155 height 46
type textarea "#опл ПромОплата Rin1551-1577i-42-44,чорний Rin1551-1454i - 42-44, чорний Razg62…"
click at [806, 338] on button "Зберегти" at bounding box center [801, 344] width 55 height 22
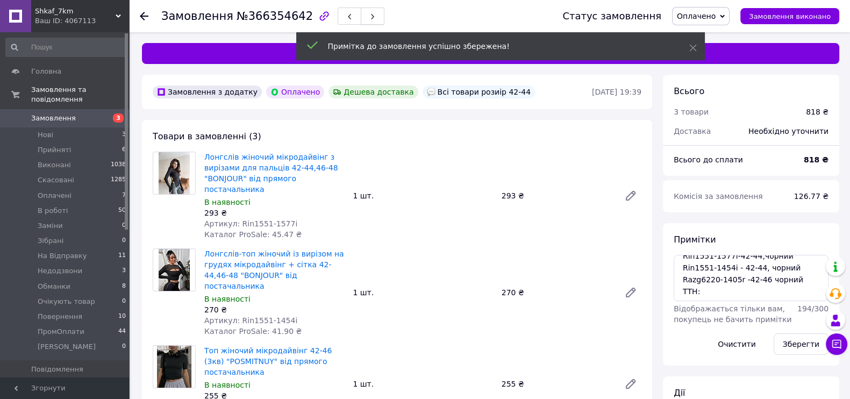
click at [369, 16] on icon "button" at bounding box center [372, 16] width 6 height 6
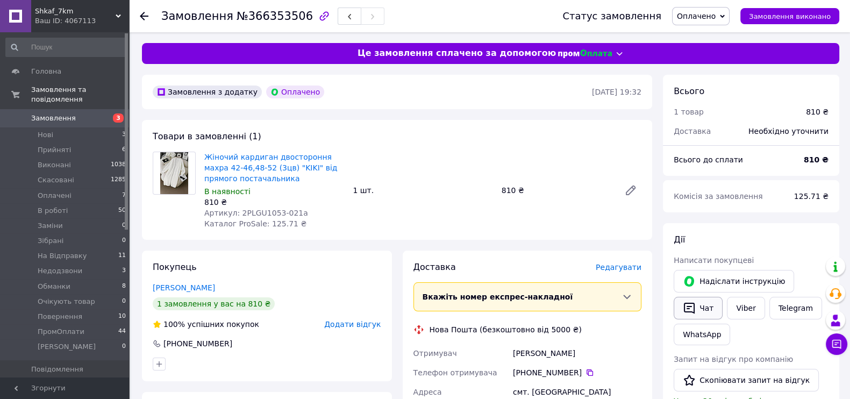
click at [706, 311] on button "Чат" at bounding box center [698, 308] width 49 height 23
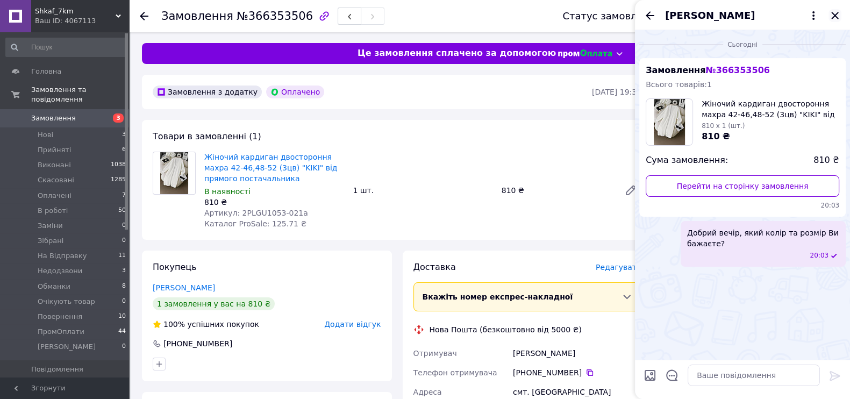
click at [836, 16] on icon "Закрити" at bounding box center [834, 15] width 7 height 7
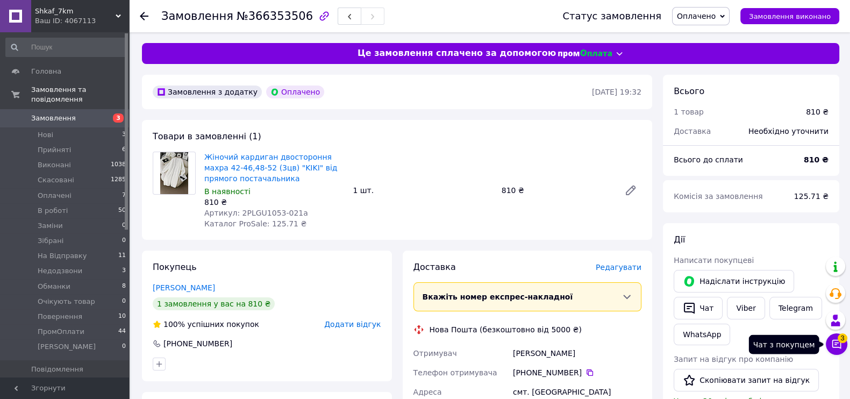
click at [837, 351] on button "Чат з покупцем 3" at bounding box center [837, 344] width 22 height 22
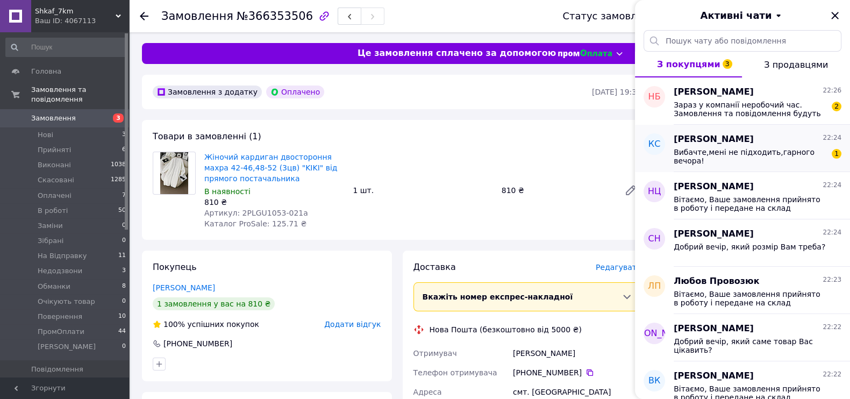
click at [744, 151] on span "Вибачте,мені не підходить,гарного вечора!" at bounding box center [750, 156] width 153 height 17
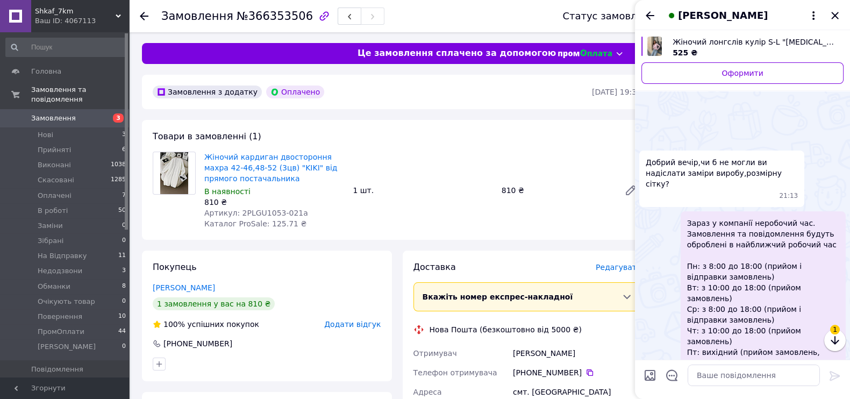
scroll to position [277, 0]
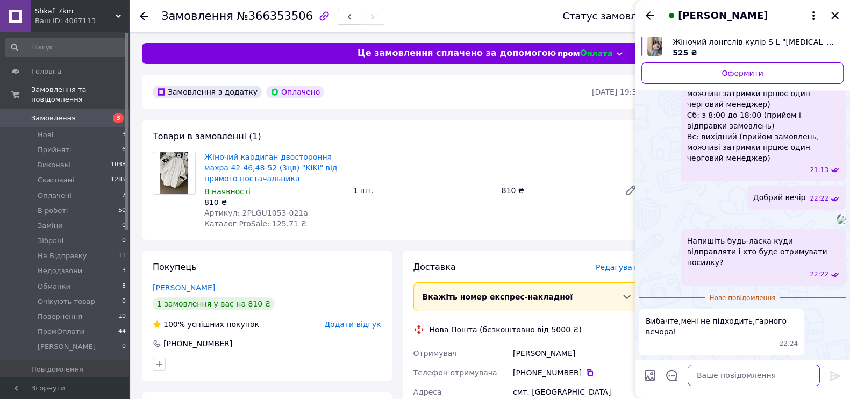
click at [738, 376] on textarea at bounding box center [754, 376] width 132 height 22
type textarea "ясно"
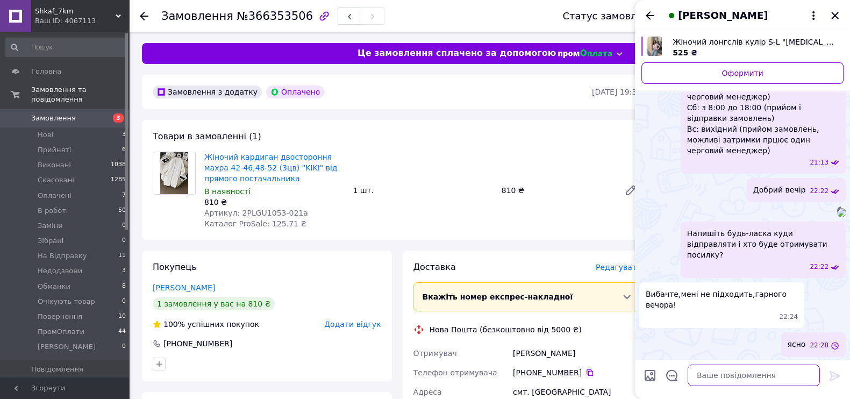
scroll to position [282, 0]
click at [646, 16] on icon "Назад" at bounding box center [650, 15] width 9 height 8
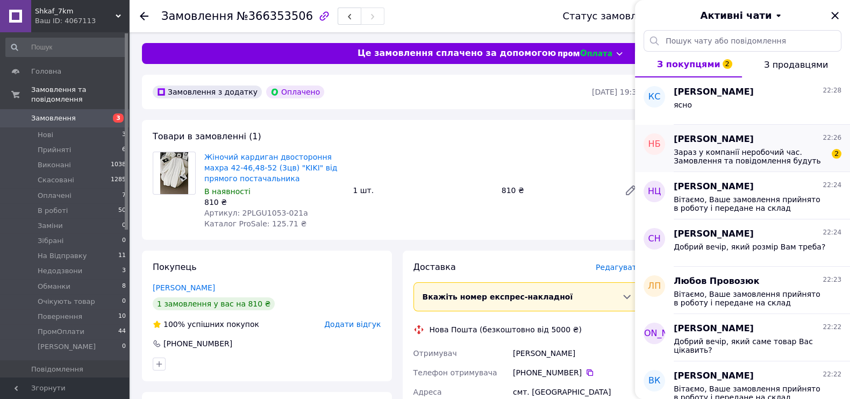
click at [745, 153] on span "Зараз у компанії неробочий час. Замовлення та повідомлення будуть оброблені в н…" at bounding box center [750, 156] width 153 height 17
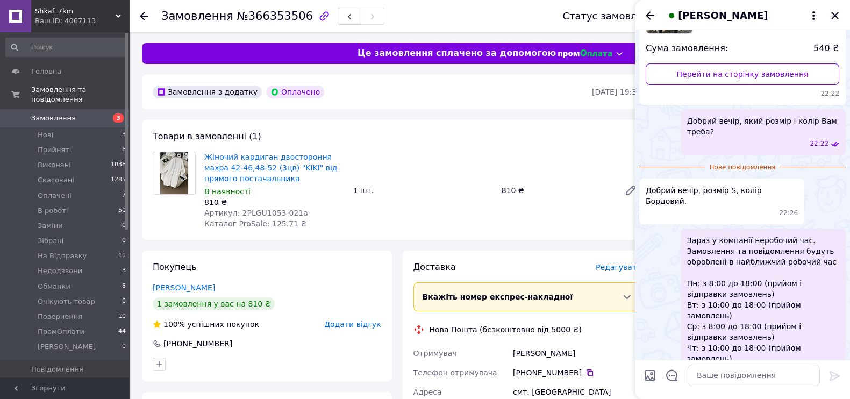
scroll to position [170, 0]
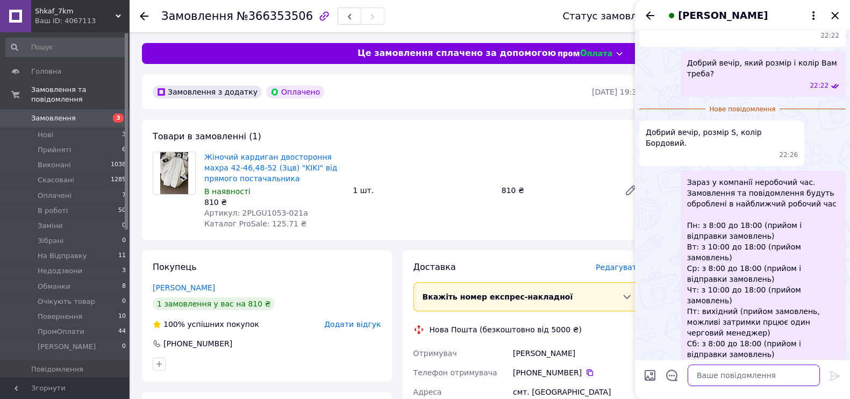
click at [760, 372] on textarea at bounding box center [754, 376] width 132 height 22
paste textarea "Вітаємо, Ваше замовлення прийнято в роботу і передане на склад 1000_VESHCHEY. У…"
type textarea "Вітаємо, Ваше замовлення прийнято в роботу і передане на склад 1000_VESHCHEY. У…"
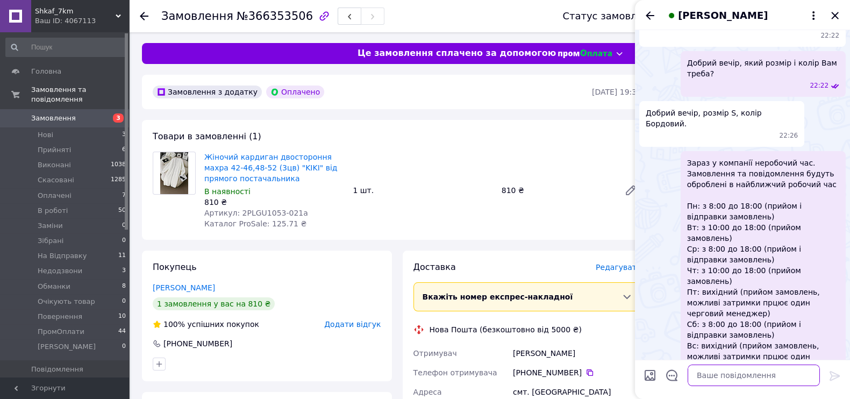
scroll to position [244, 0]
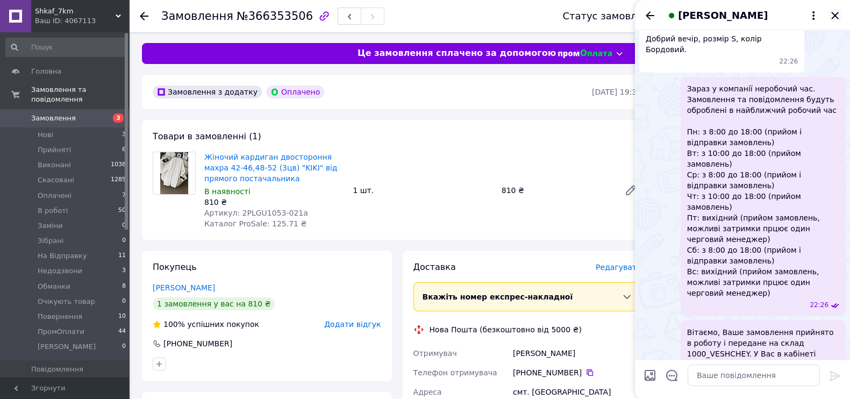
click at [836, 15] on icon "Закрити" at bounding box center [835, 15] width 13 height 13
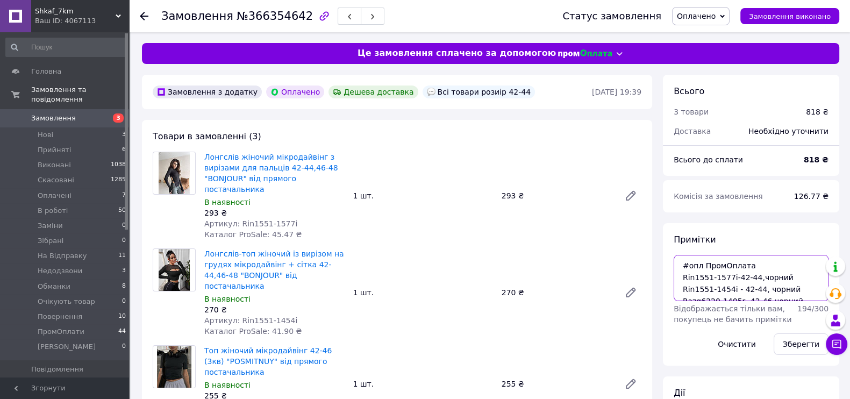
click at [750, 279] on textarea "#опл ПромОплата Rin1551-1577i-42-44,чорний Rin1551-1454i - 42-44, чорний Razg62…" at bounding box center [751, 278] width 155 height 46
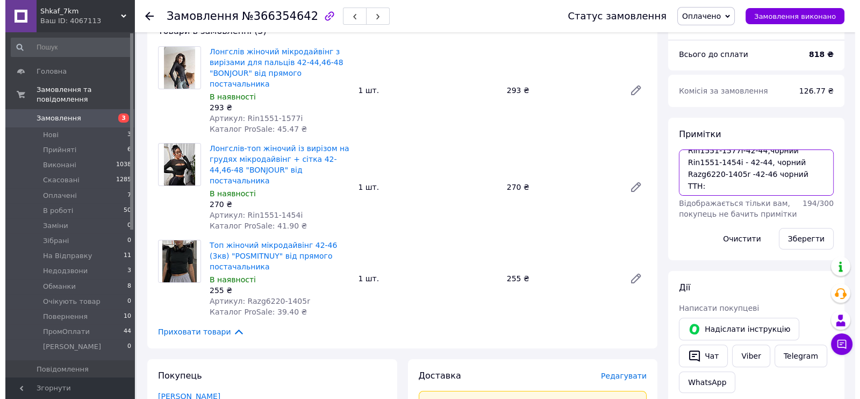
scroll to position [202, 0]
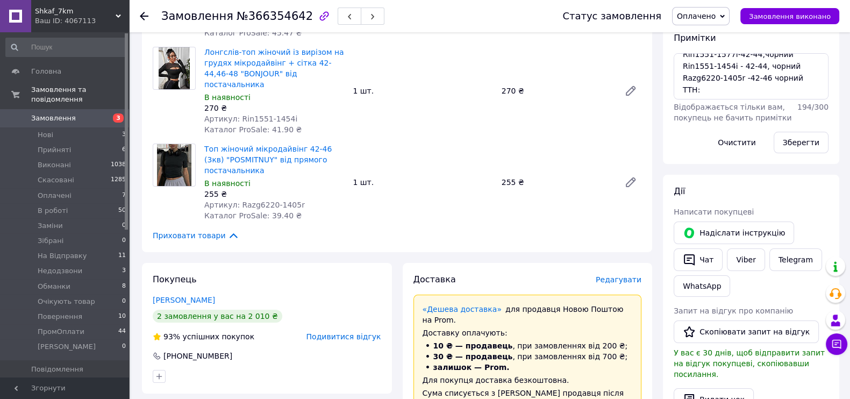
click at [616, 275] on span "Редагувати" at bounding box center [619, 279] width 46 height 9
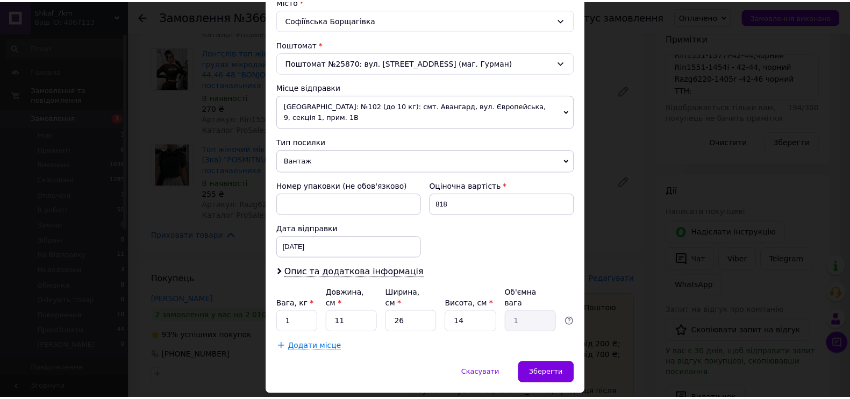
scroll to position [312, 0]
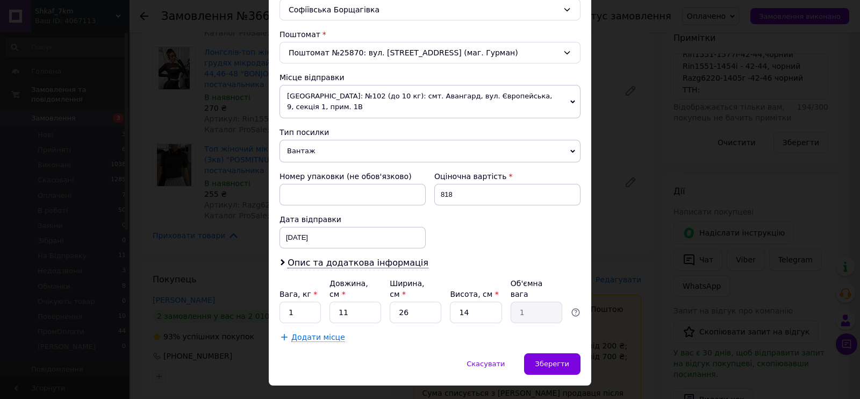
click at [581, 353] on div "Скасувати   Зберегти" at bounding box center [430, 369] width 323 height 32
click at [559, 360] on span "Зберегти" at bounding box center [553, 364] width 34 height 8
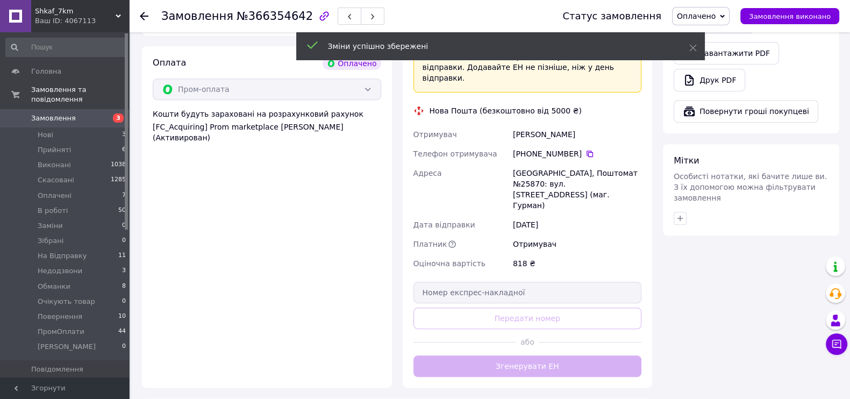
scroll to position [605, 0]
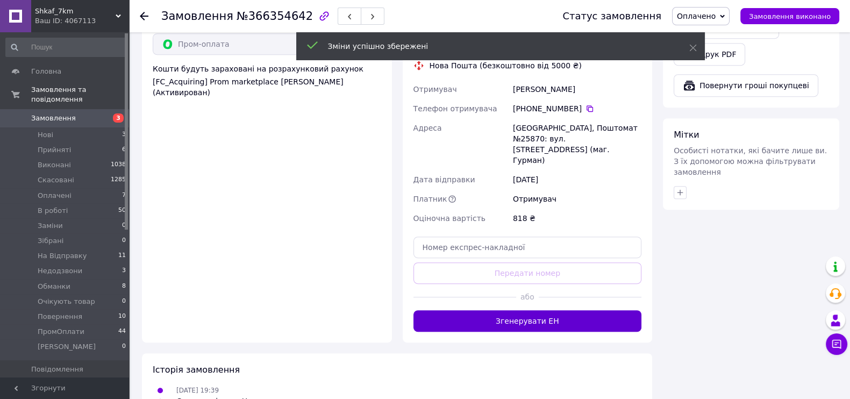
click at [540, 310] on button "Згенерувати ЕН" at bounding box center [528, 321] width 229 height 22
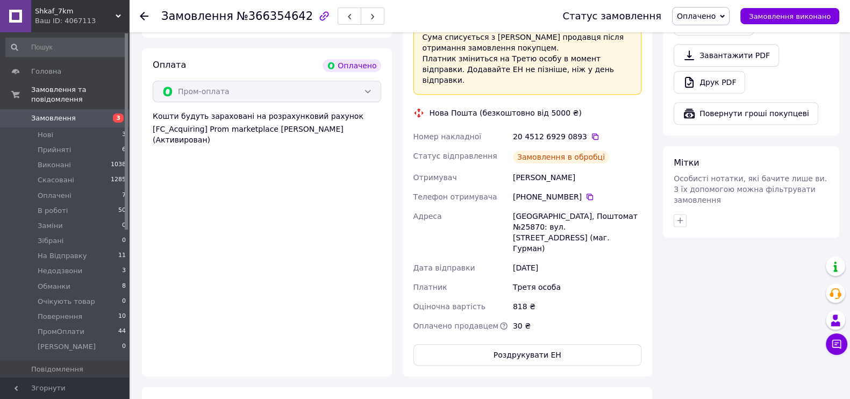
scroll to position [403, 0]
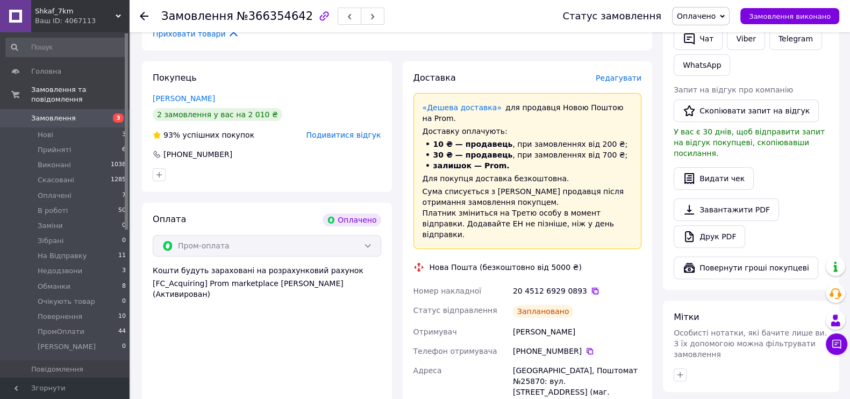
click at [591, 287] on icon at bounding box center [595, 291] width 9 height 9
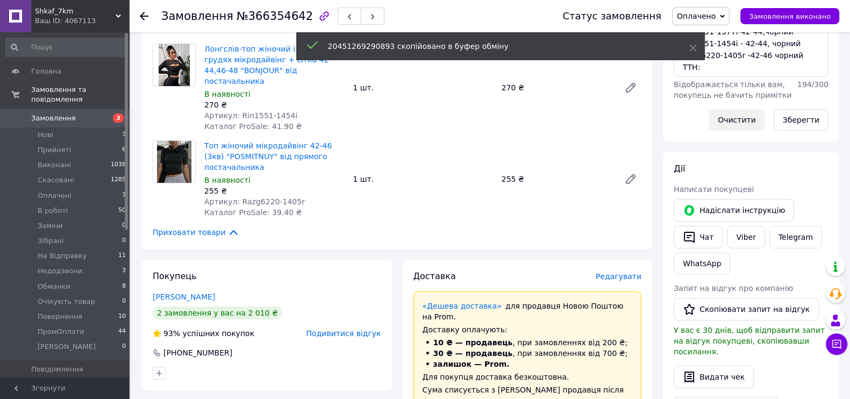
scroll to position [134, 0]
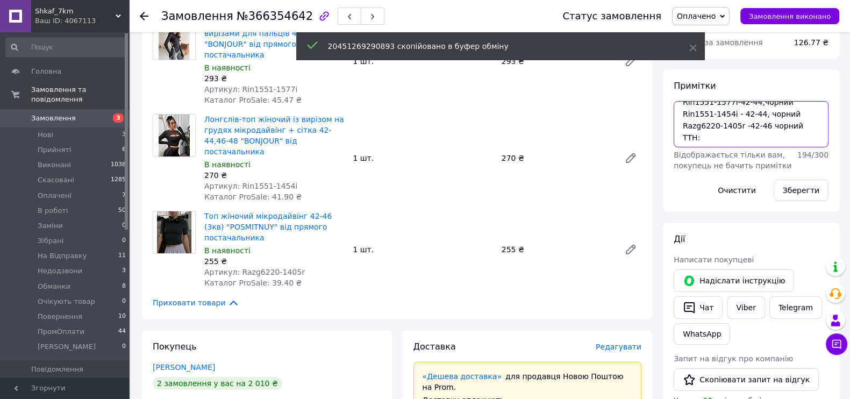
click at [734, 133] on textarea "#опл ПромОплата Rin1551-1577i-42-44,чорний Rin1551-1454i - 42-44, чорний Razg62…" at bounding box center [751, 124] width 155 height 46
paste textarea "20451269290893"
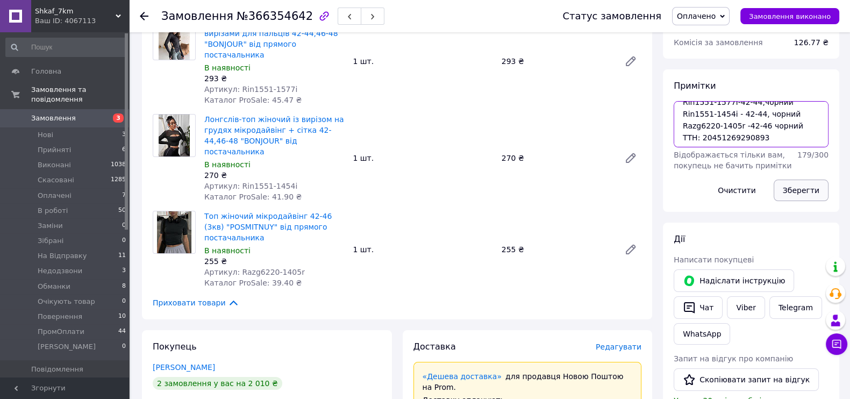
type textarea "#опл ПромОплата Rin1551-1577i-42-44,чорний Rin1551-1454i - 42-44, чорний Razg62…"
click at [799, 184] on button "Зберегти" at bounding box center [801, 191] width 55 height 22
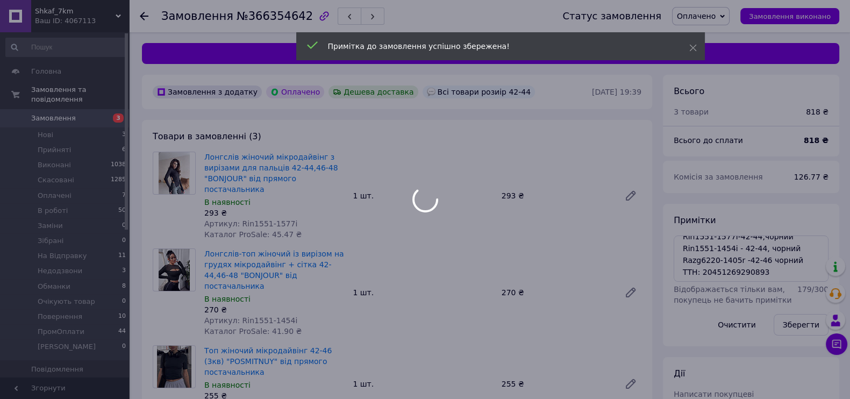
scroll to position [0, 0]
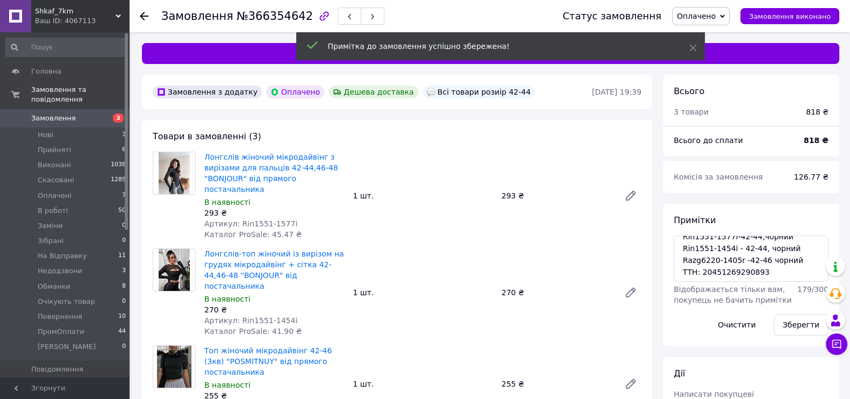
click at [720, 6] on div "Статус замовлення Оплачено Прийнято Виконано Скасовано В роботі Заміни Зібрані …" at bounding box center [690, 16] width 298 height 32
click at [716, 16] on span "Оплачено" at bounding box center [696, 16] width 39 height 9
click at [715, 84] on li "В роботі" at bounding box center [707, 86] width 69 height 16
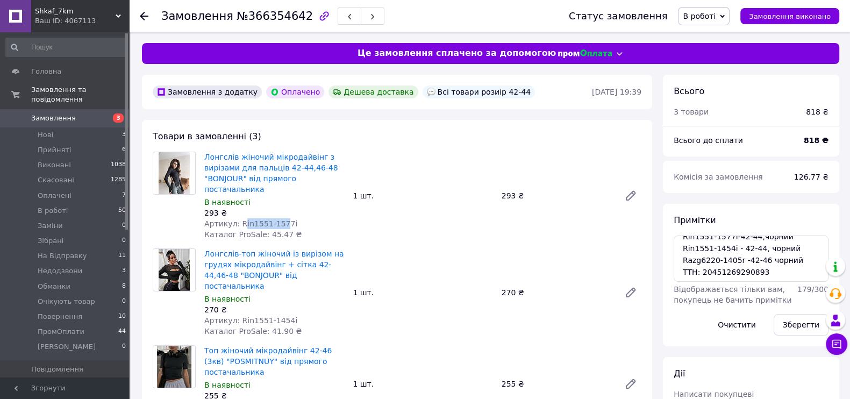
drag, startPoint x: 238, startPoint y: 212, endPoint x: 280, endPoint y: 210, distance: 42.5
click at [280, 219] on span "Артикул: Rin1551-1577i" at bounding box center [250, 223] width 93 height 9
drag, startPoint x: 236, startPoint y: 210, endPoint x: 296, endPoint y: 211, distance: 60.8
click at [296, 218] on div "Артикул: Rin1551-1577i" at bounding box center [274, 223] width 140 height 11
copy span "Rin1551-1577i"
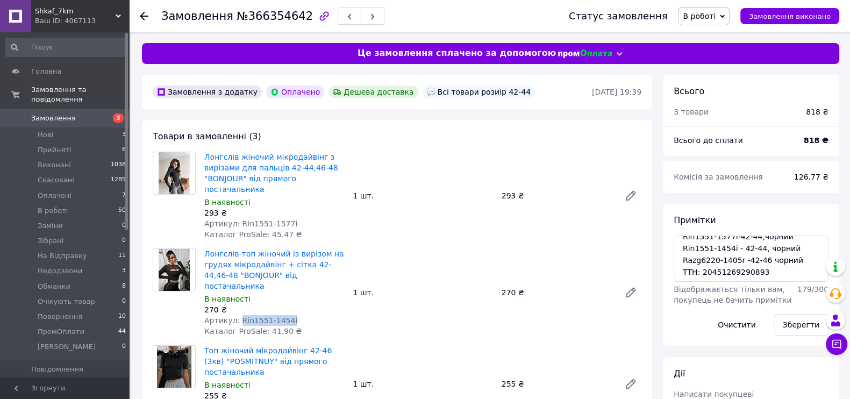
drag, startPoint x: 238, startPoint y: 298, endPoint x: 329, endPoint y: 297, distance: 91.4
click at [329, 315] on div "Артикул: Rin1551-1454i" at bounding box center [274, 320] width 140 height 11
copy span "Rin1551-1454i"
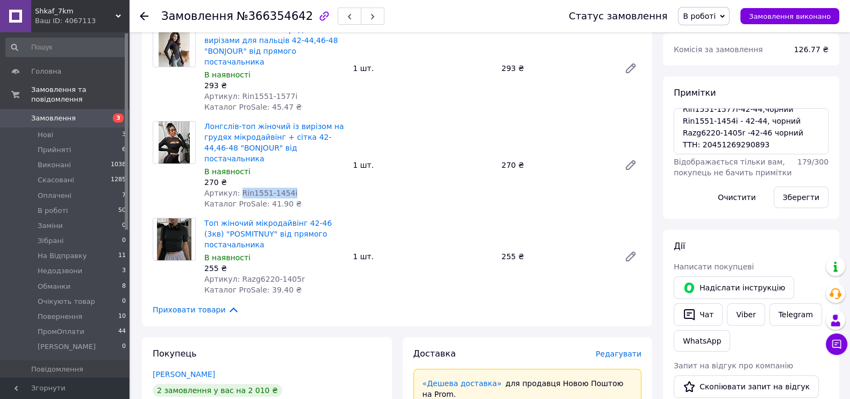
scroll to position [134, 0]
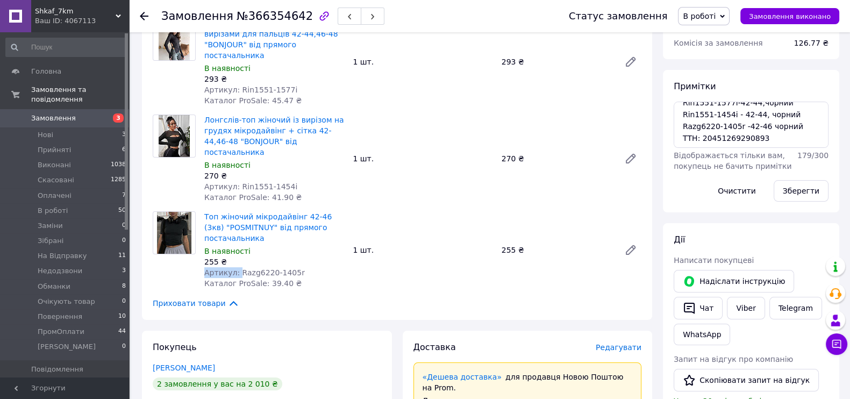
drag, startPoint x: 237, startPoint y: 249, endPoint x: 304, endPoint y: 245, distance: 67.9
click at [304, 267] on div "Артикул: Razg6220-1405r" at bounding box center [274, 272] width 140 height 11
copy div "255 ₴ Артикул:"
click at [312, 260] on div "Топ жіночий мікродайвінг 42-46 (3кв) "POSMITNUY" від прямого постачальника В на…" at bounding box center [274, 250] width 148 height 82
drag, startPoint x: 237, startPoint y: 251, endPoint x: 317, endPoint y: 246, distance: 80.3
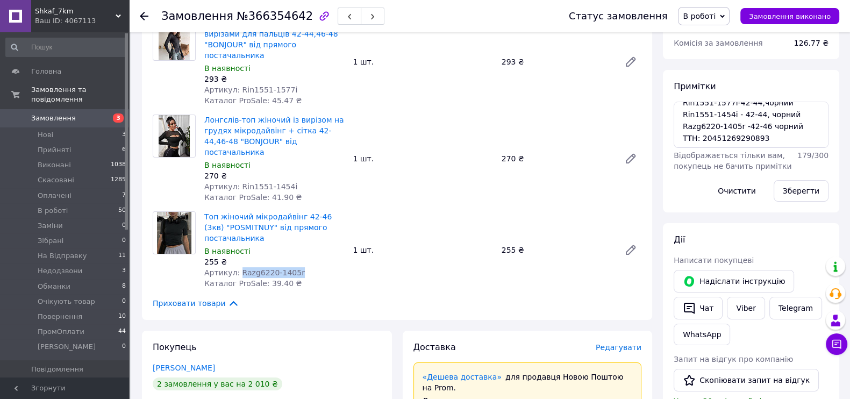
click at [317, 267] on div "Артикул: Razg6220-1405r" at bounding box center [274, 272] width 140 height 11
copy span "Razg6220-1405r"
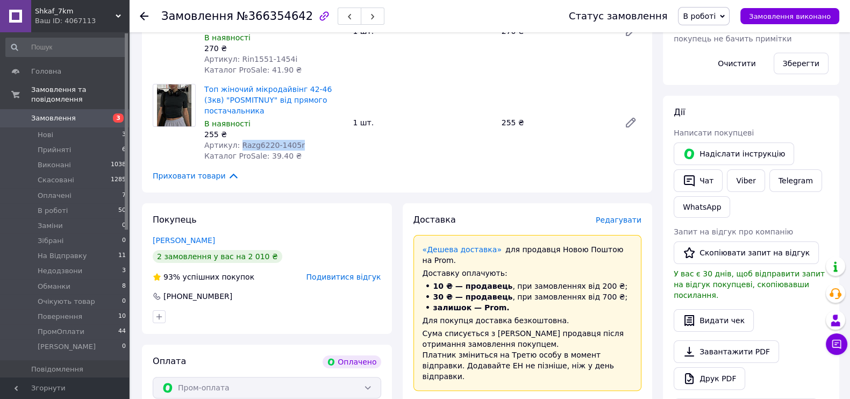
scroll to position [336, 0]
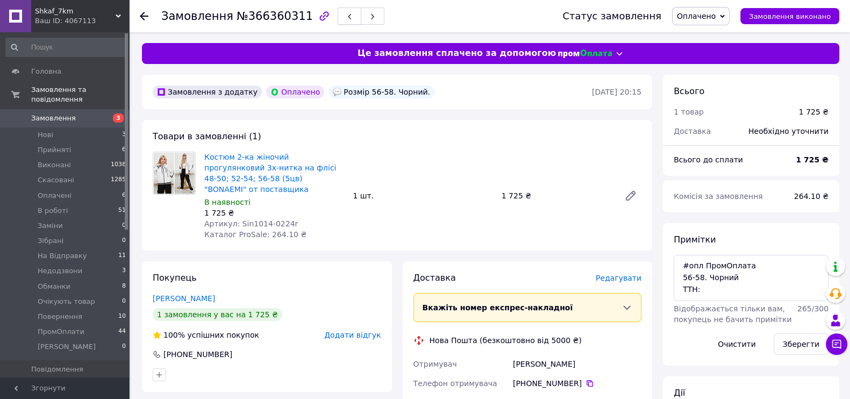
click at [338, 16] on button "button" at bounding box center [350, 16] width 24 height 17
click at [613, 274] on span "Редагувати" at bounding box center [619, 278] width 46 height 9
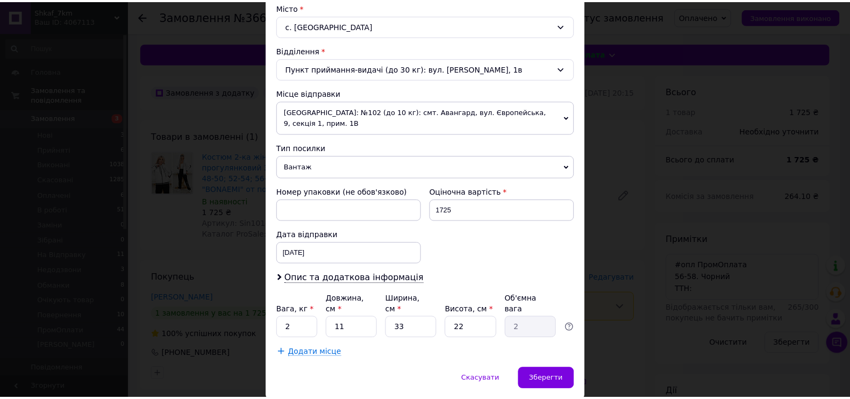
scroll to position [312, 0]
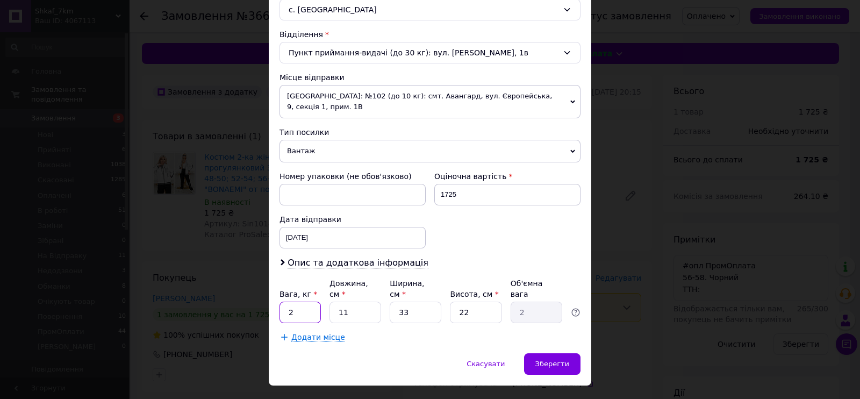
click at [296, 302] on input "2" at bounding box center [300, 313] width 41 height 22
type input "4"
click at [554, 353] on div "Зберегти" at bounding box center [552, 364] width 56 height 22
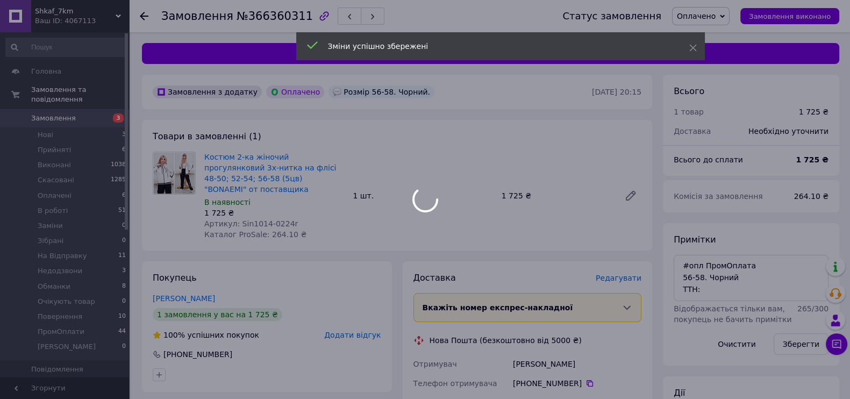
scroll to position [269, 0]
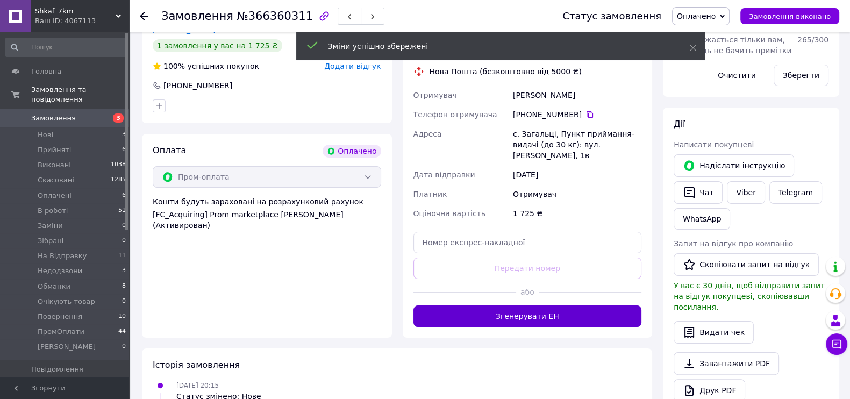
click at [552, 305] on button "Згенерувати ЕН" at bounding box center [528, 316] width 229 height 22
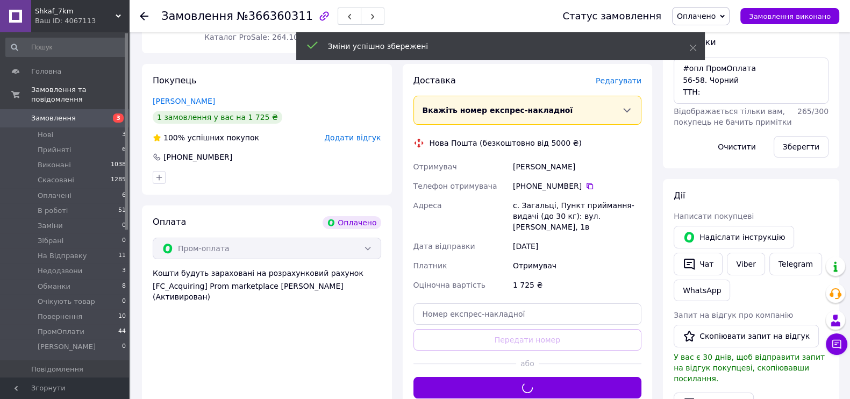
scroll to position [134, 0]
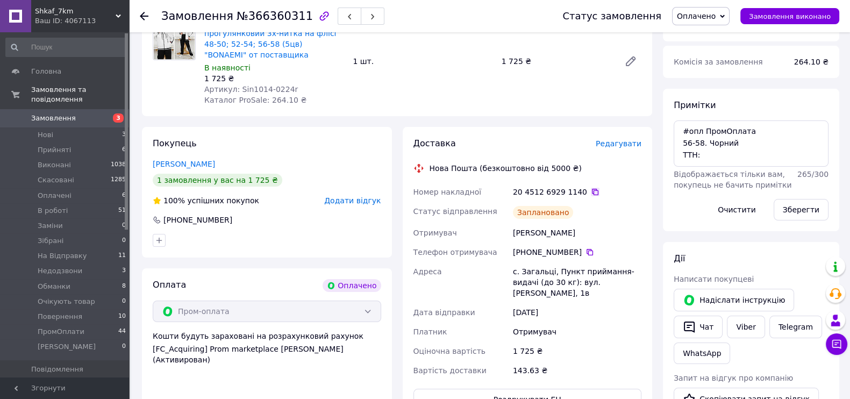
click at [591, 188] on icon at bounding box center [595, 192] width 9 height 9
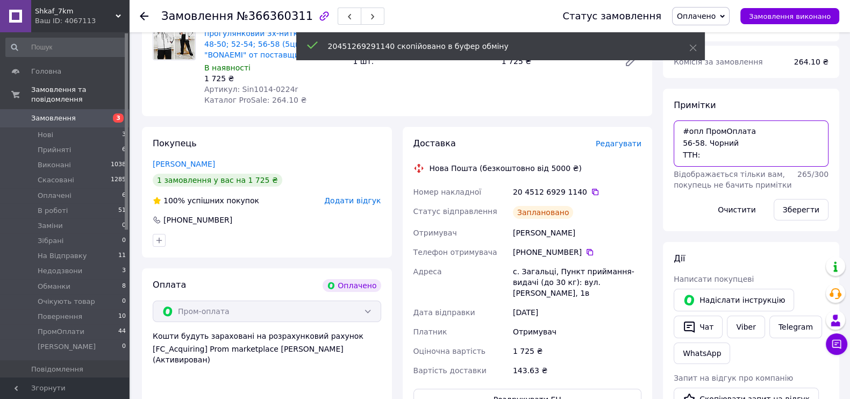
click at [717, 154] on textarea "#опл ПромОплата 56-58. Чорний ТТН:" at bounding box center [751, 143] width 155 height 46
paste textarea "20451269291140"
type textarea "#опл ПромОплата 56-58. Чорний ТТН: 20451269291140"
click at [806, 207] on button "Зберегти" at bounding box center [801, 210] width 55 height 22
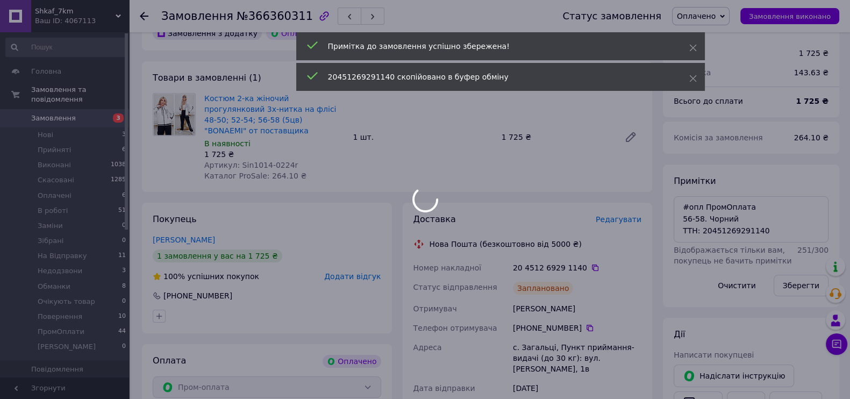
scroll to position [0, 0]
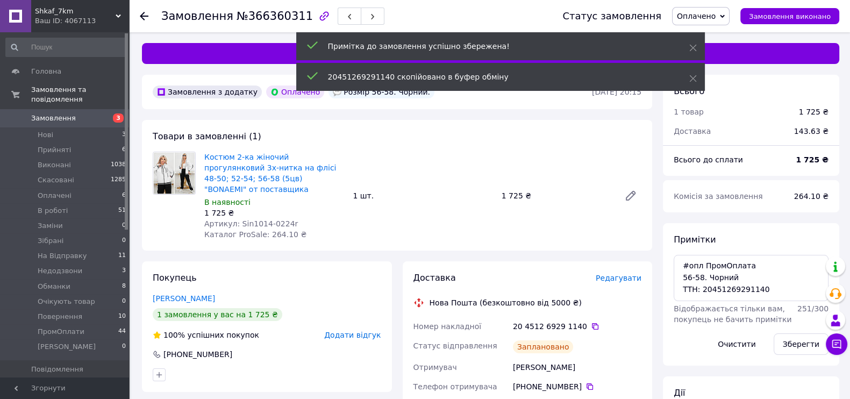
click at [716, 14] on span "Оплачено" at bounding box center [696, 16] width 39 height 9
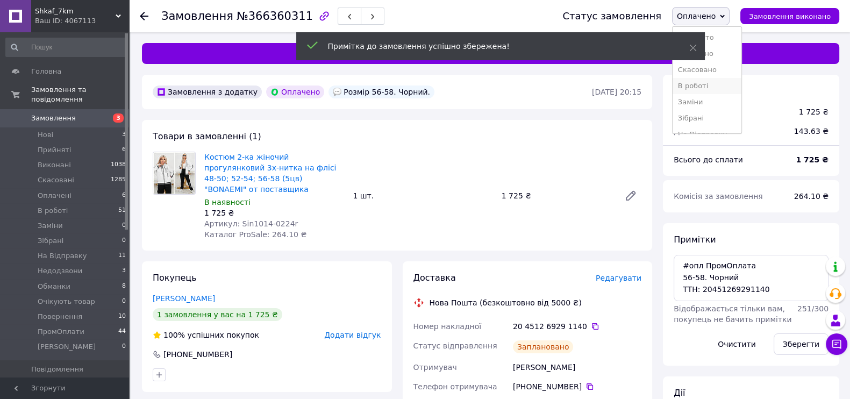
click at [717, 87] on li "В роботі" at bounding box center [707, 86] width 69 height 16
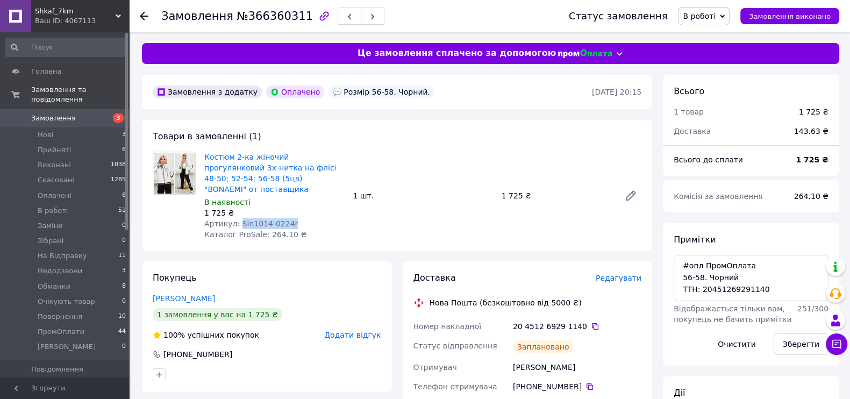
drag, startPoint x: 235, startPoint y: 213, endPoint x: 328, endPoint y: 208, distance: 93.2
click at [328, 218] on div "Артикул: Sin1014-0224r" at bounding box center [274, 223] width 140 height 11
copy span "Sin1014-0224r"
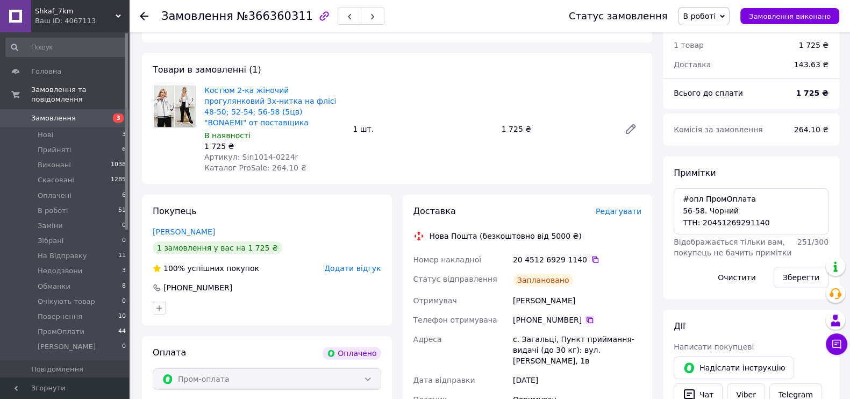
click at [586, 316] on icon at bounding box center [590, 320] width 9 height 9
drag, startPoint x: 515, startPoint y: 288, endPoint x: 598, endPoint y: 288, distance: 83.4
click at [598, 291] on div "Цуркан Наталия" at bounding box center [577, 300] width 133 height 19
copy div "Цуркан Наталия"
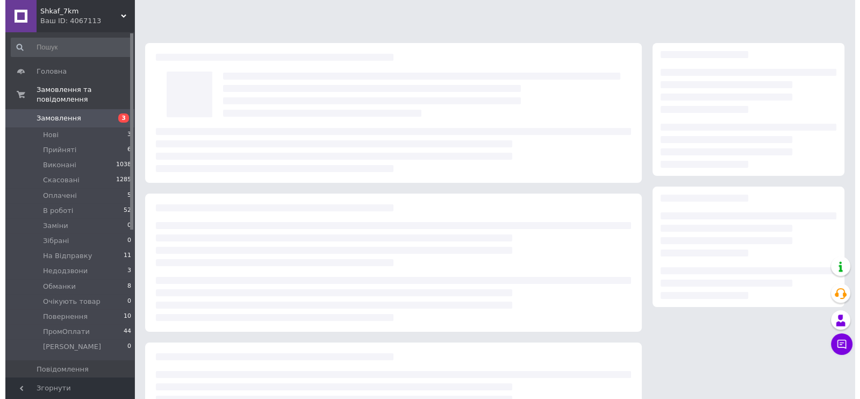
scroll to position [93, 0]
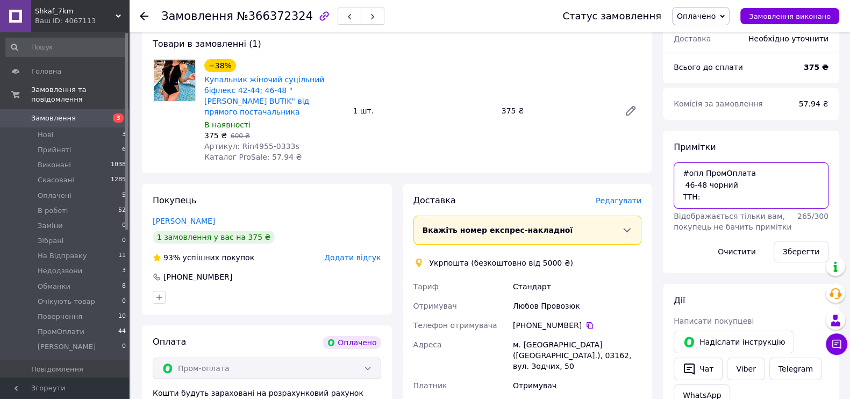
click at [743, 187] on textarea "#опл ПромОплата 46-48 чорний ТТН:" at bounding box center [751, 185] width 155 height 46
type textarea "#опл ПромОплата 46-48 чорний"
click at [795, 240] on div "Зберегти" at bounding box center [801, 252] width 63 height 30
click at [799, 250] on button "Зберегти" at bounding box center [801, 252] width 55 height 22
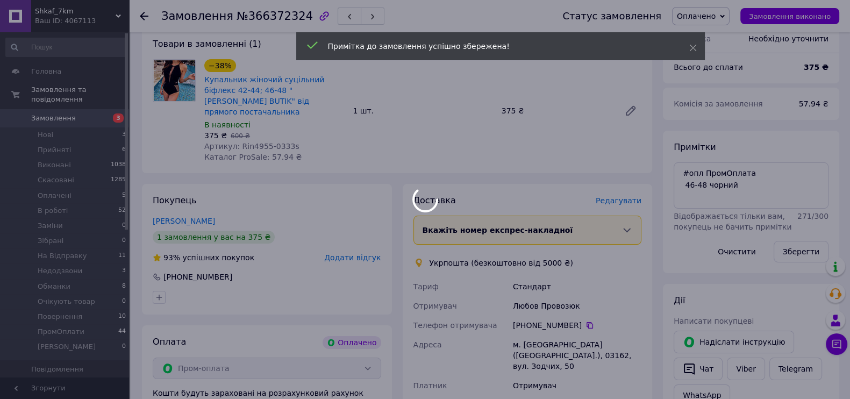
click at [716, 12] on span "Оплачено" at bounding box center [696, 16] width 39 height 9
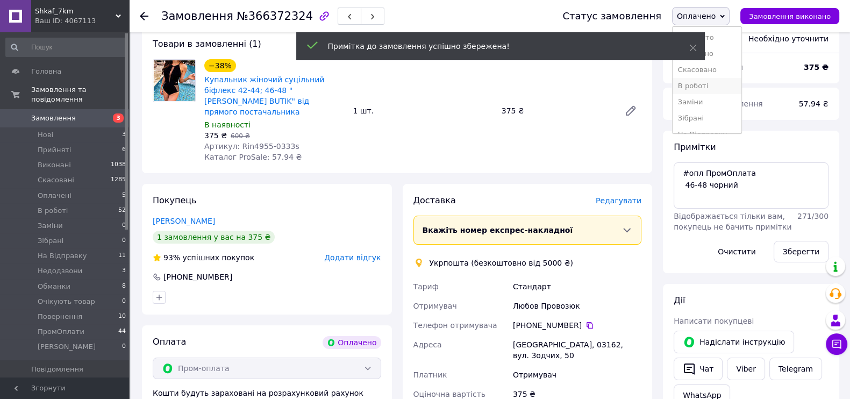
click at [721, 83] on li "В роботі" at bounding box center [707, 86] width 69 height 16
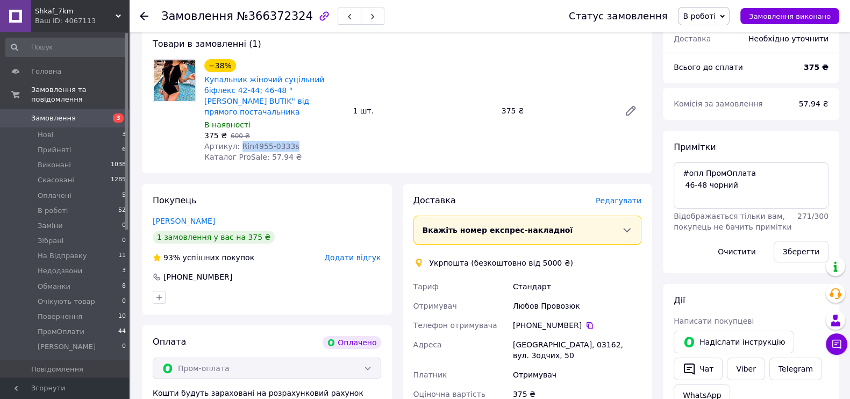
drag, startPoint x: 237, startPoint y: 134, endPoint x: 295, endPoint y: 134, distance: 58.6
click at [295, 141] on div "Артикул: Rin4955-0333s" at bounding box center [274, 146] width 140 height 11
copy span "Rin4955-0333s"
click at [587, 322] on icon at bounding box center [590, 325] width 6 height 6
drag, startPoint x: 514, startPoint y: 295, endPoint x: 576, endPoint y: 295, distance: 62.4
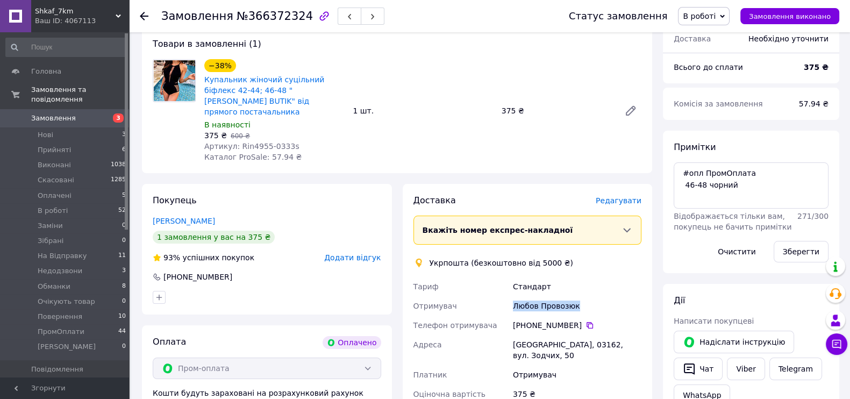
click at [576, 296] on div "Любов Провозюк" at bounding box center [577, 305] width 133 height 19
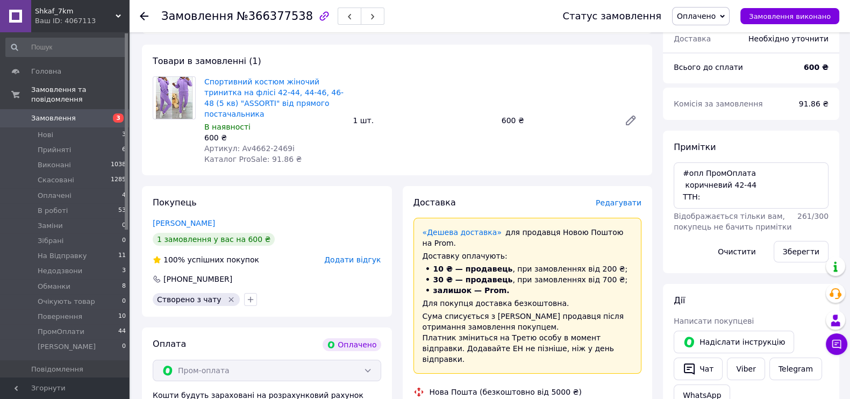
click at [620, 198] on span "Редагувати" at bounding box center [619, 202] width 46 height 9
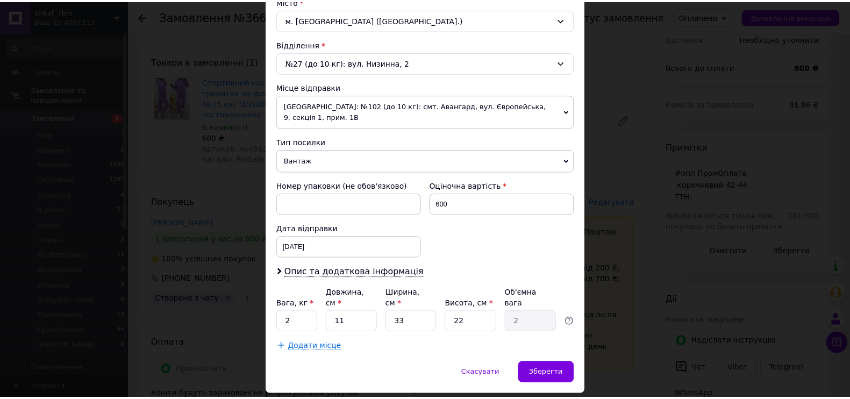
scroll to position [312, 0]
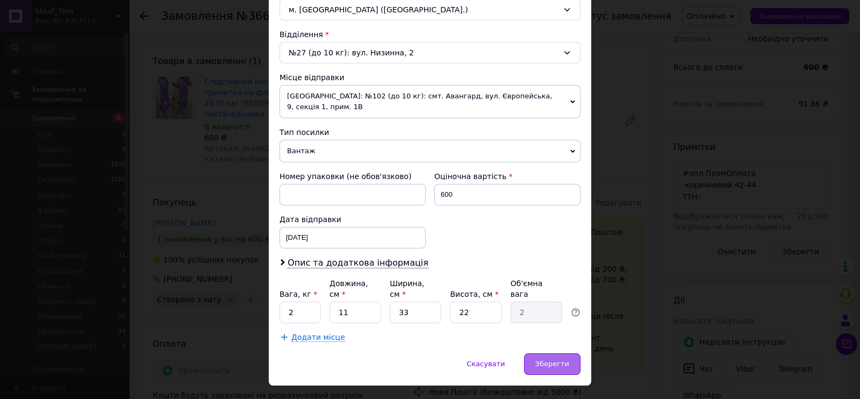
click at [569, 353] on div "Зберегти" at bounding box center [552, 364] width 56 height 22
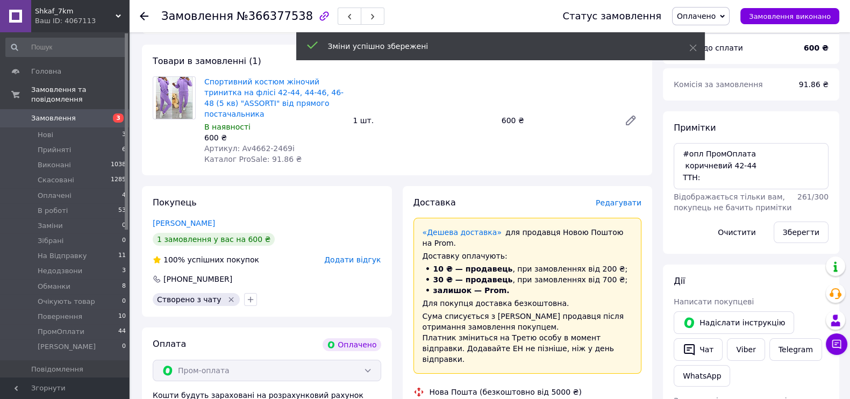
scroll to position [361, 0]
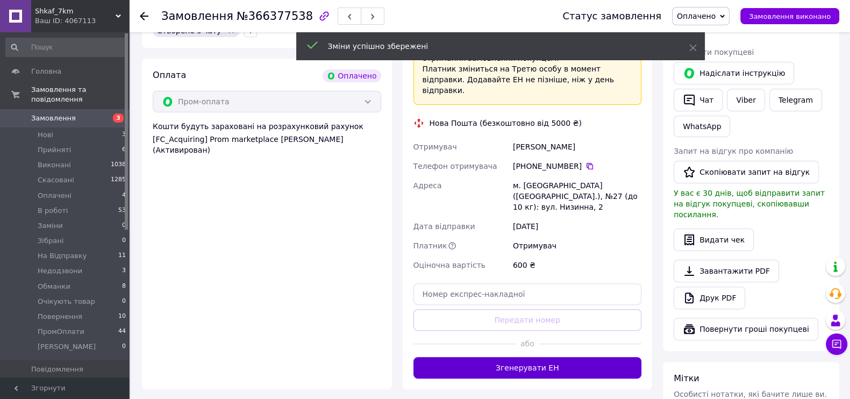
click at [539, 357] on button "Згенерувати ЕН" at bounding box center [528, 368] width 229 height 22
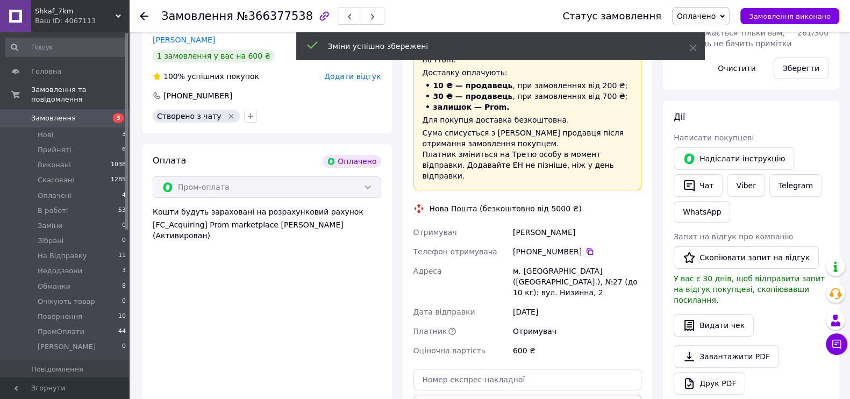
scroll to position [227, 0]
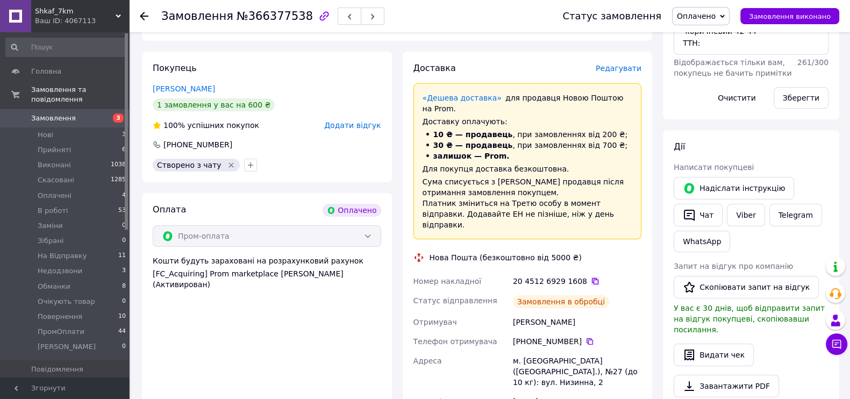
click at [592, 278] on icon at bounding box center [595, 281] width 6 height 6
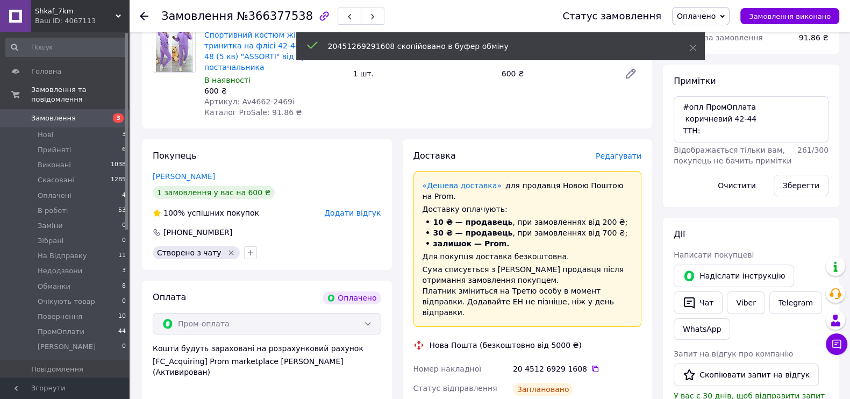
scroll to position [93, 0]
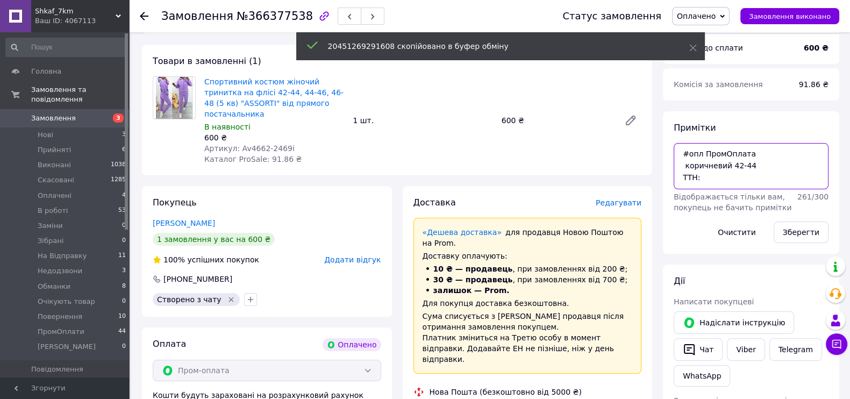
click at [734, 180] on textarea "#опл ПромОплата коричневий 42-44 ТТН:" at bounding box center [751, 166] width 155 height 46
paste textarea "20451269291608"
type textarea "#опл ПромОплата коричневий 42-44 ТТН: 20451269291608"
click at [794, 226] on button "Зберегти" at bounding box center [801, 233] width 55 height 22
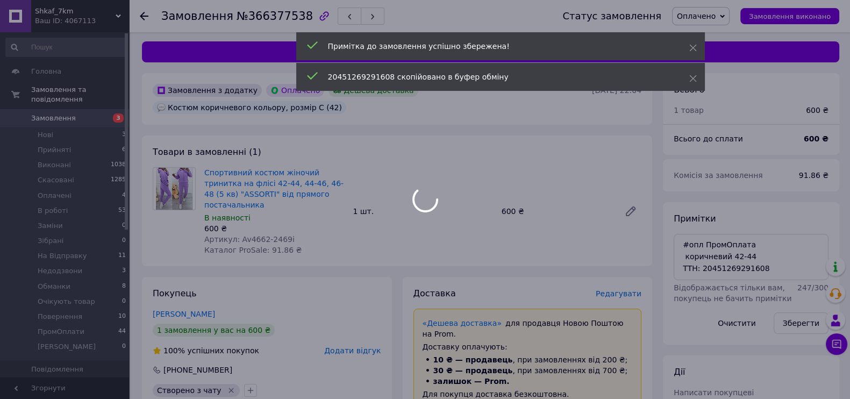
scroll to position [0, 0]
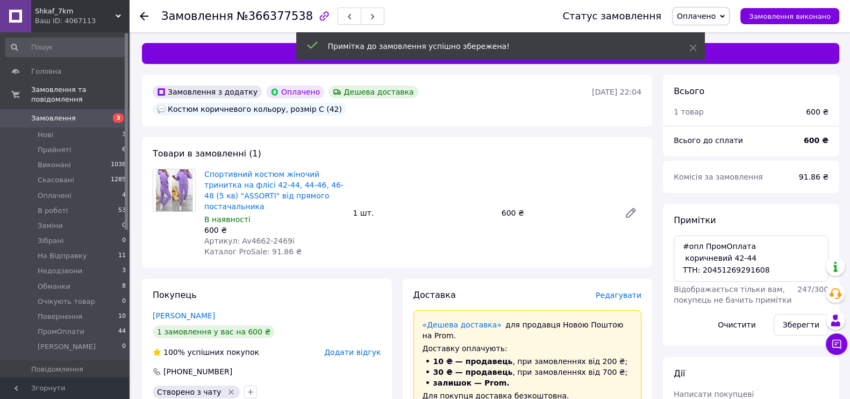
click at [714, 12] on span "Оплачено" at bounding box center [696, 16] width 39 height 9
click at [722, 87] on li "В роботі" at bounding box center [707, 86] width 69 height 16
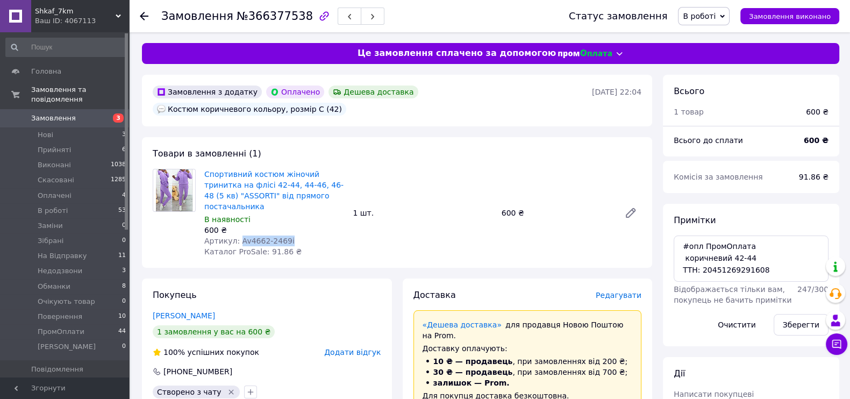
drag, startPoint x: 236, startPoint y: 210, endPoint x: 332, endPoint y: 210, distance: 95.7
click at [332, 236] on div "Артикул: Av4662-2469i" at bounding box center [274, 241] width 140 height 11
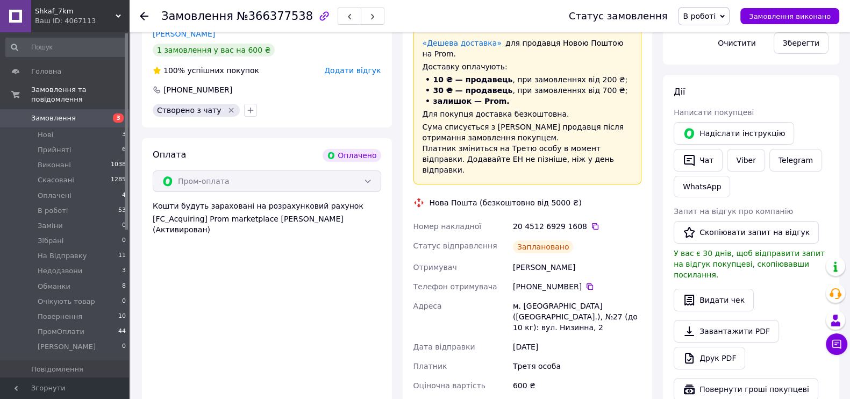
scroll to position [336, 0]
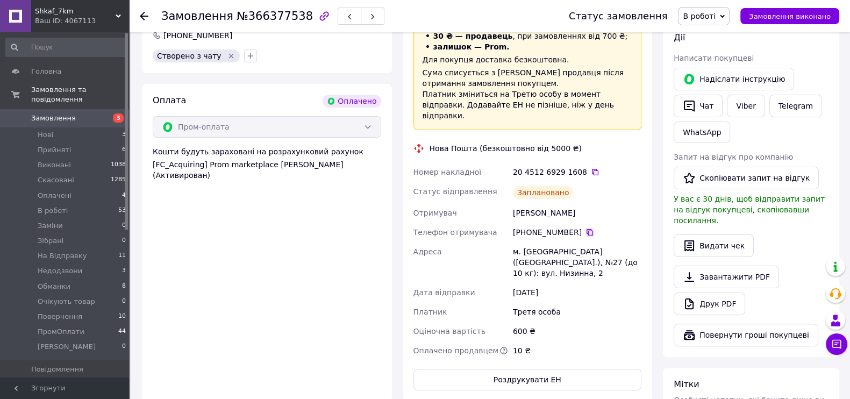
click at [586, 228] on icon at bounding box center [590, 232] width 9 height 9
drag, startPoint x: 514, startPoint y: 162, endPoint x: 609, endPoint y: 169, distance: 95.4
click at [609, 203] on div "Королюк Виктория" at bounding box center [577, 212] width 133 height 19
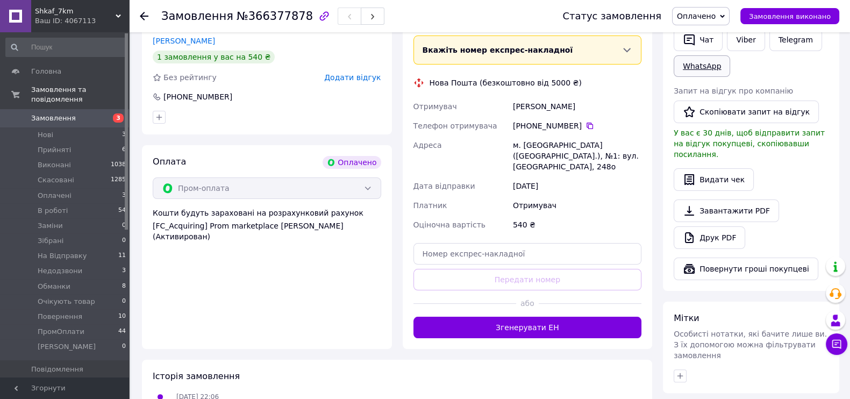
scroll to position [336, 0]
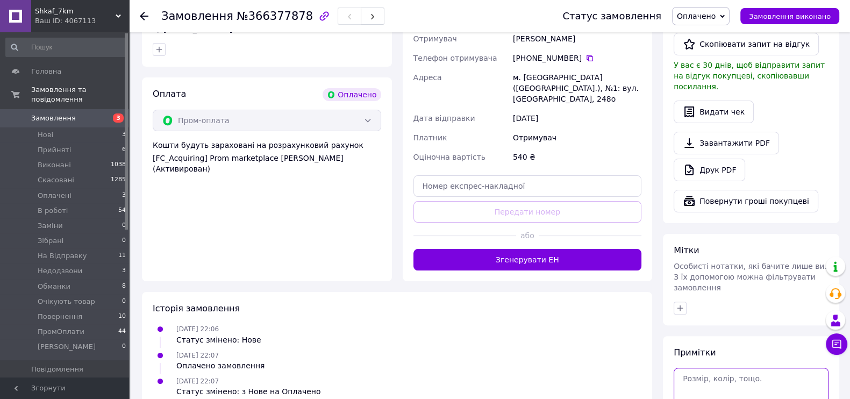
click at [726, 368] on textarea at bounding box center [751, 391] width 155 height 46
paste textarea "#опл ПромОплата"
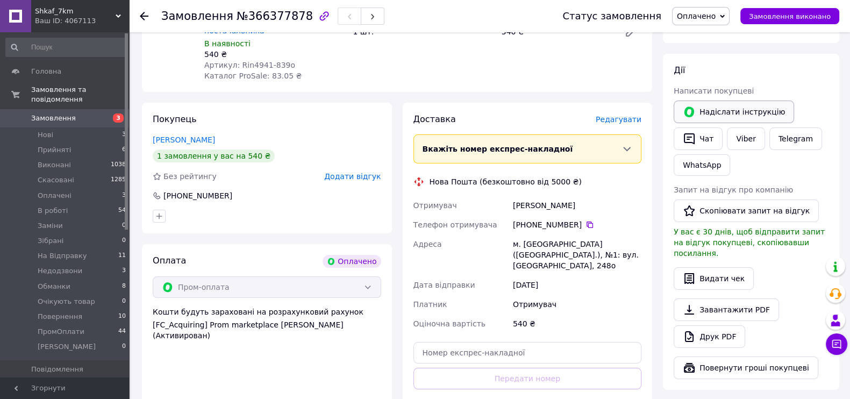
scroll to position [0, 0]
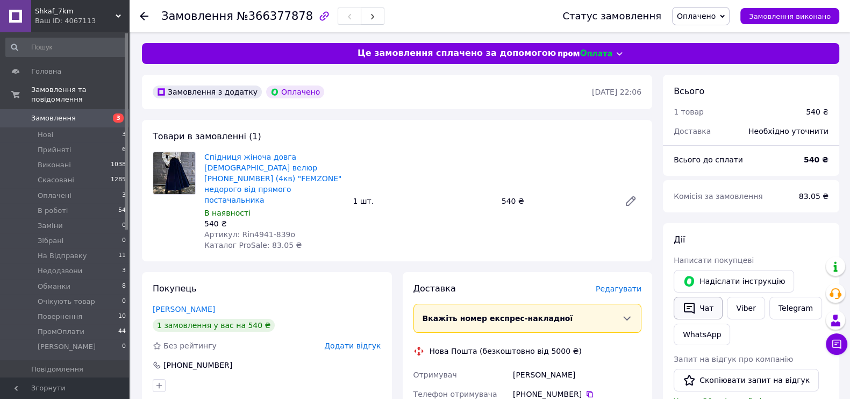
click at [702, 307] on button "Чат" at bounding box center [698, 308] width 49 height 23
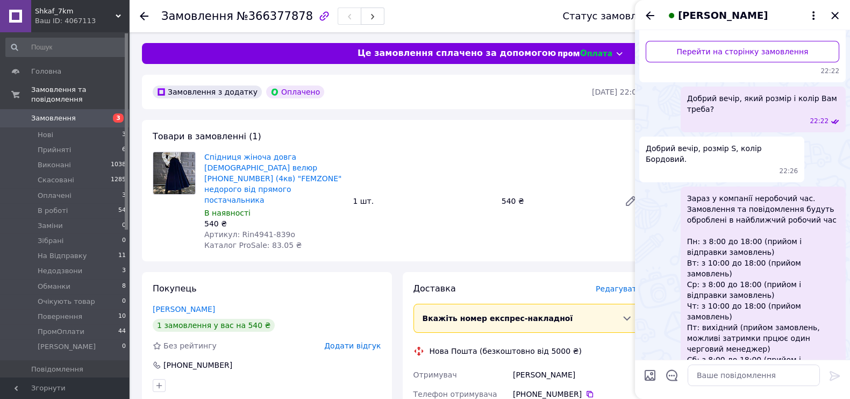
scroll to position [42, 0]
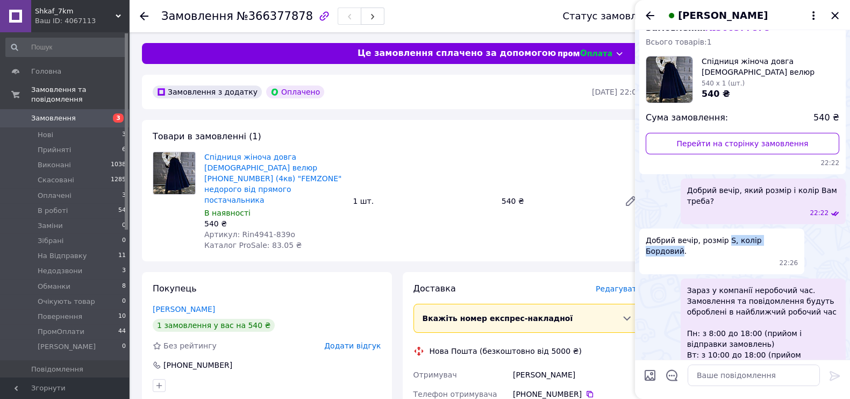
drag, startPoint x: 723, startPoint y: 240, endPoint x: 785, endPoint y: 239, distance: 61.9
click at [785, 239] on span "Добрий вечір, розмір S, колір Бордовий." at bounding box center [722, 246] width 152 height 22
click at [833, 13] on icon "Закрити" at bounding box center [834, 15] width 7 height 7
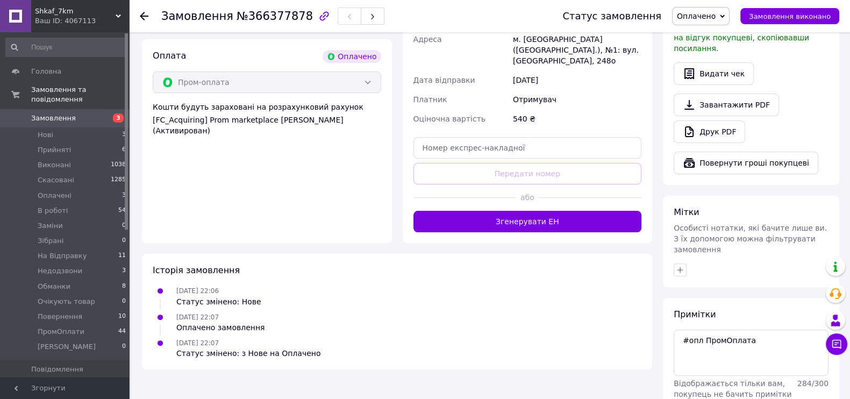
scroll to position [403, 0]
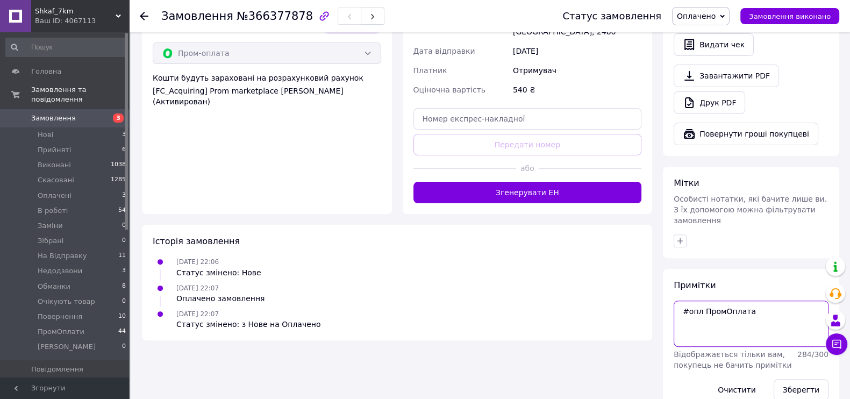
click at [709, 317] on textarea "#опл ПромОплата" at bounding box center [751, 324] width 155 height 46
paste textarea "S, колір Бордовий"
click at [705, 301] on textarea "#опл ПромОплата S, колір Бордовий" at bounding box center [751, 324] width 155 height 46
click at [735, 302] on textarea "#опл ПромОплата S Бордовий" at bounding box center [751, 324] width 155 height 46
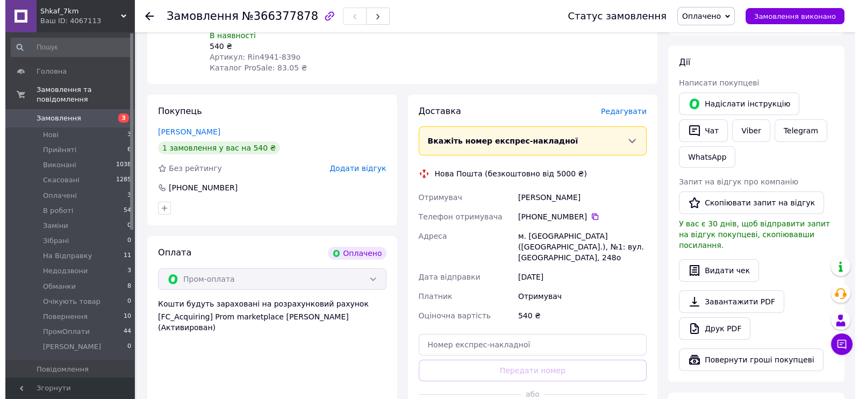
scroll to position [67, 0]
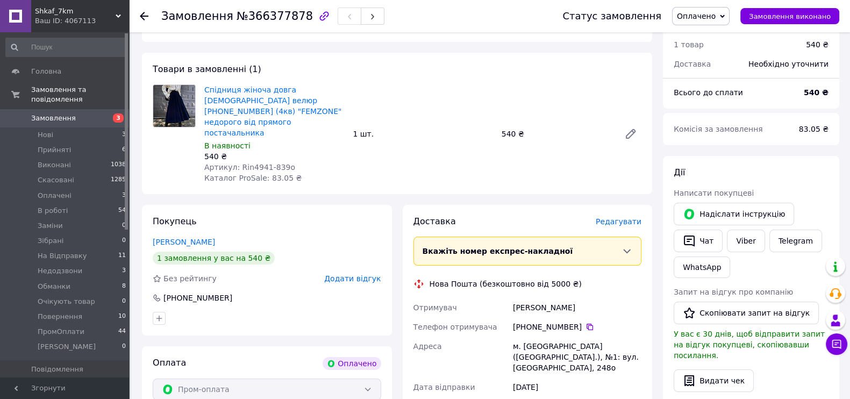
click at [631, 217] on span "Редагувати" at bounding box center [619, 221] width 46 height 9
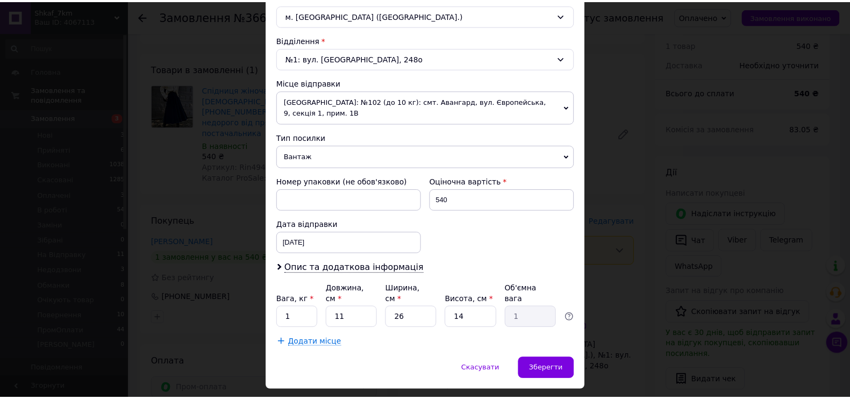
scroll to position [312, 0]
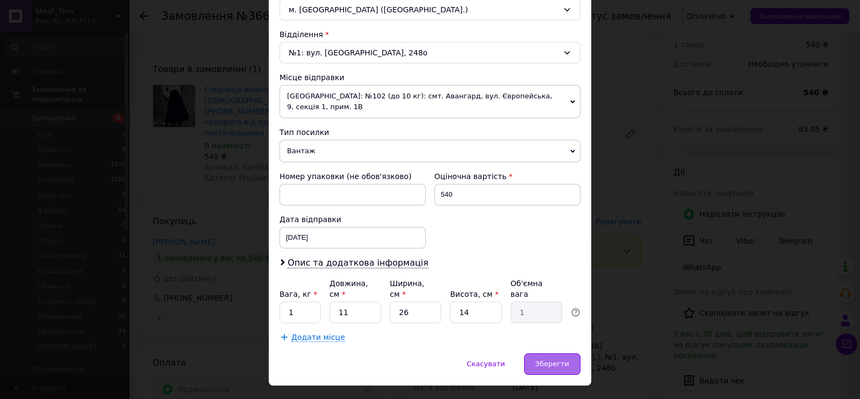
click at [558, 353] on div "Зберегти" at bounding box center [552, 364] width 56 height 22
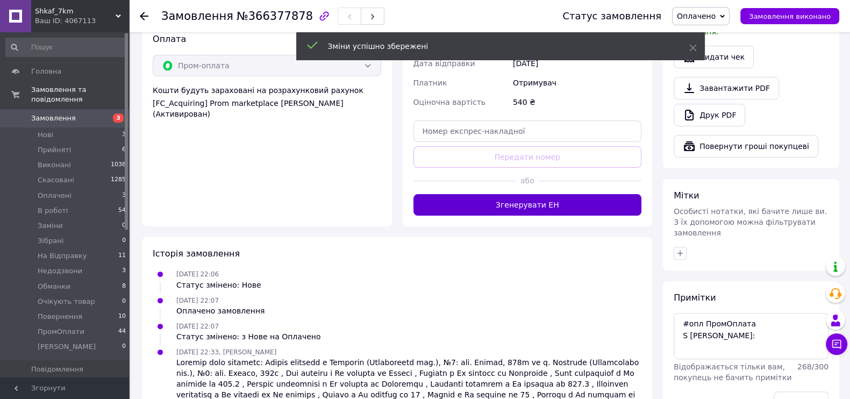
click at [523, 194] on button "Згенерувати ЕН" at bounding box center [528, 205] width 229 height 22
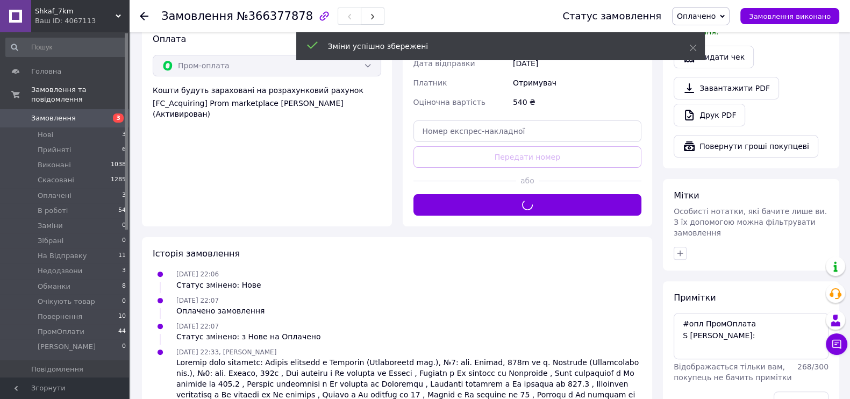
scroll to position [122, 0]
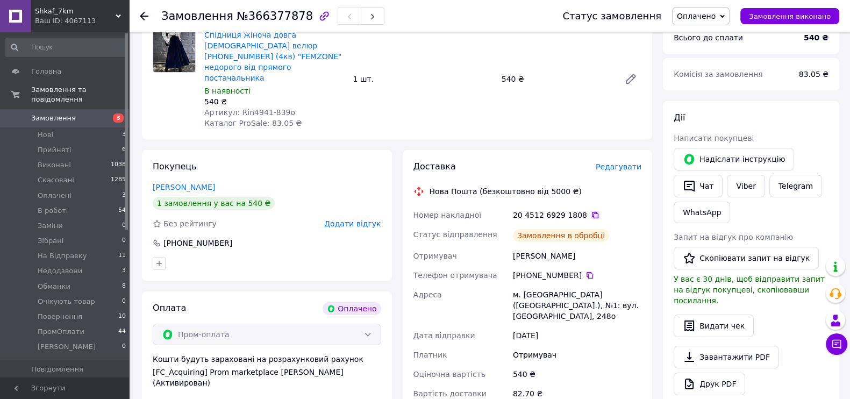
click at [592, 212] on icon at bounding box center [595, 215] width 6 height 6
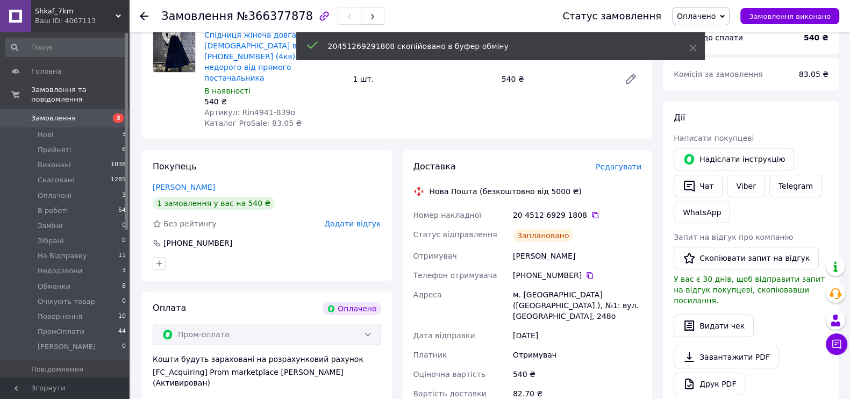
scroll to position [403, 0]
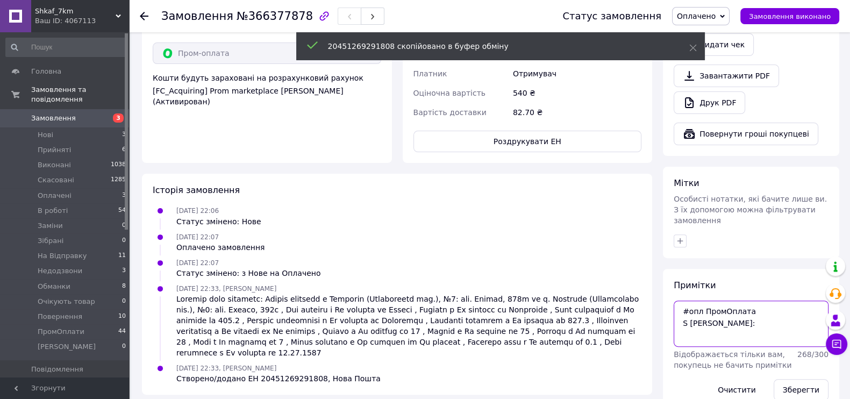
click at [730, 311] on textarea "#опл ПромОплата S Бордовий ТТН:" at bounding box center [751, 324] width 155 height 46
paste textarea "20451269291808"
type textarea "#опл ПромОплата S Бордовий ТТН: 20451269291808"
click at [805, 379] on button "Зберегти" at bounding box center [801, 390] width 55 height 22
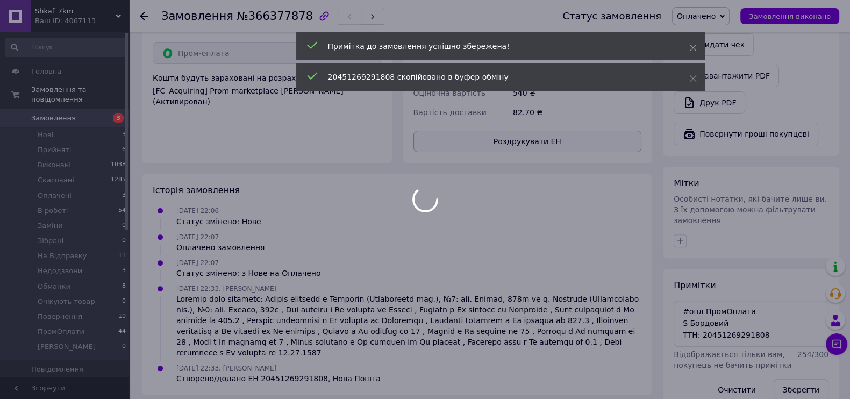
scroll to position [134, 0]
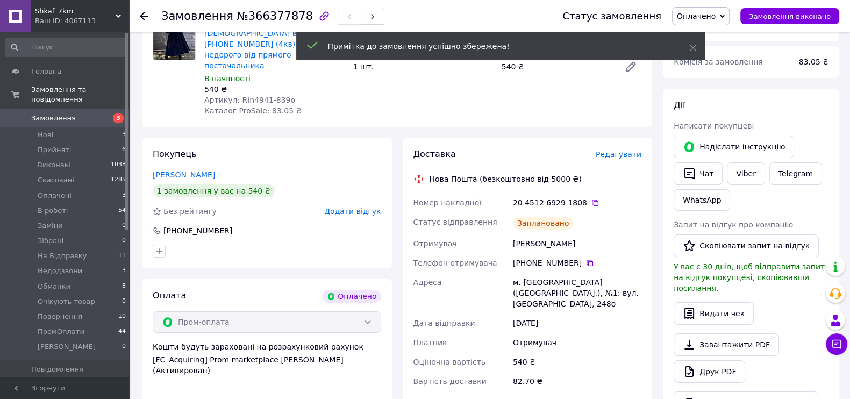
click at [713, 12] on span "Оплачено" at bounding box center [696, 16] width 39 height 9
click at [720, 79] on li "В роботі" at bounding box center [707, 86] width 69 height 16
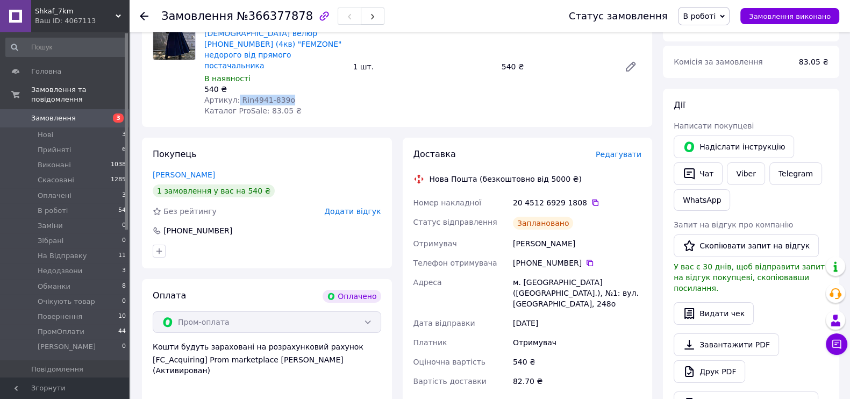
drag, startPoint x: 234, startPoint y: 76, endPoint x: 308, endPoint y: 76, distance: 73.1
click at [308, 95] on div "Артикул: Rin4941-839o" at bounding box center [274, 100] width 140 height 11
click at [587, 260] on icon at bounding box center [590, 263] width 6 height 6
drag, startPoint x: 513, startPoint y: 221, endPoint x: 583, endPoint y: 224, distance: 70.0
click at [583, 234] on div "Бойчук Наталія" at bounding box center [577, 243] width 133 height 19
